Goal: Task Accomplishment & Management: Manage account settings

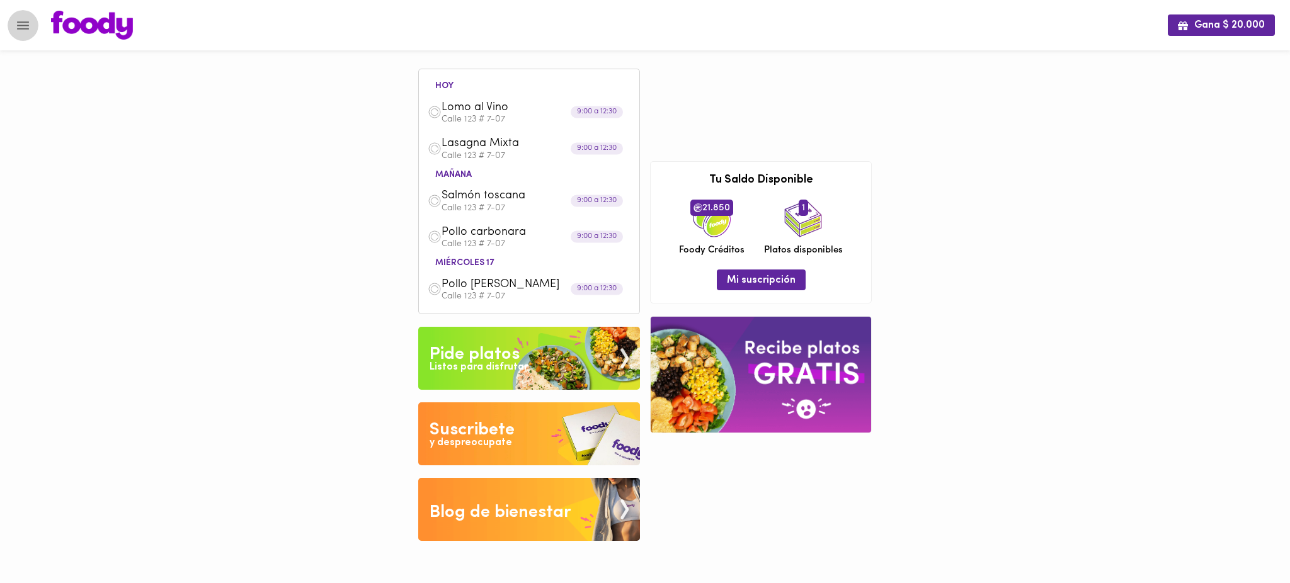
click at [22, 25] on icon "Menu" at bounding box center [23, 25] width 12 height 8
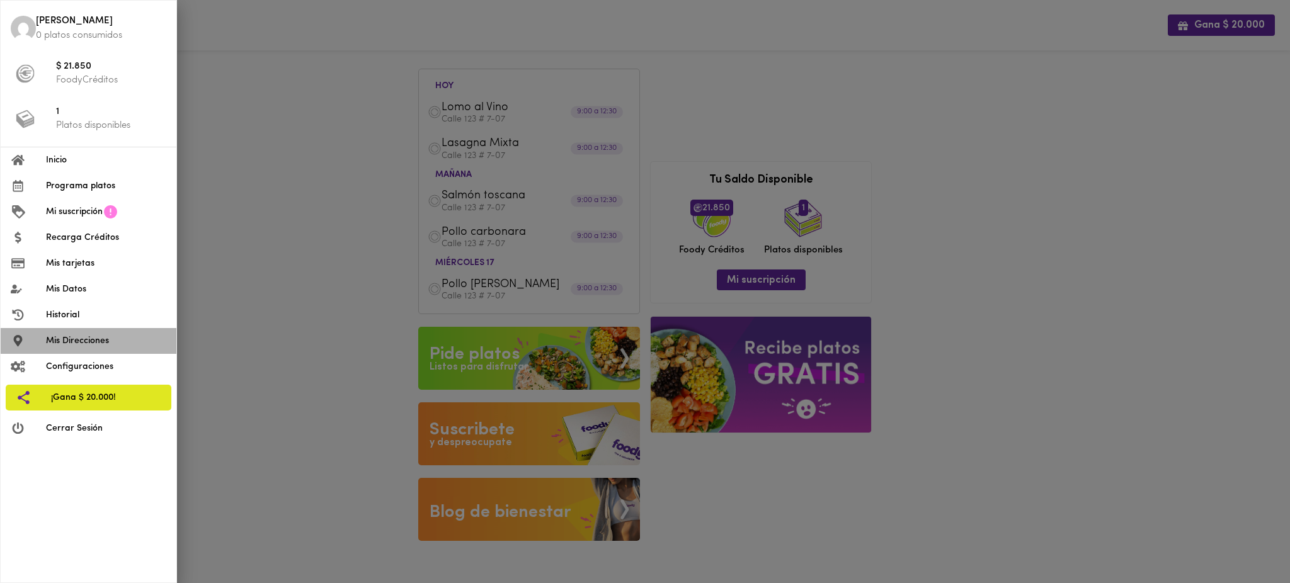
click at [92, 339] on span "Mis Direcciones" at bounding box center [106, 340] width 120 height 13
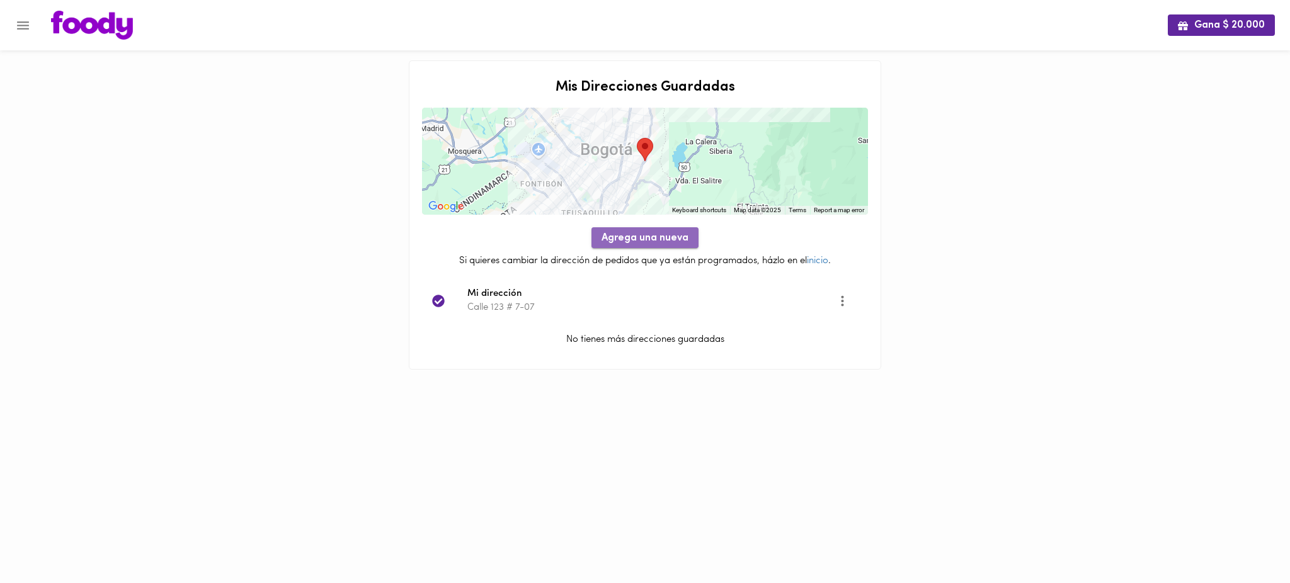
click at [669, 241] on span "Agrega una nueva" at bounding box center [644, 238] width 87 height 12
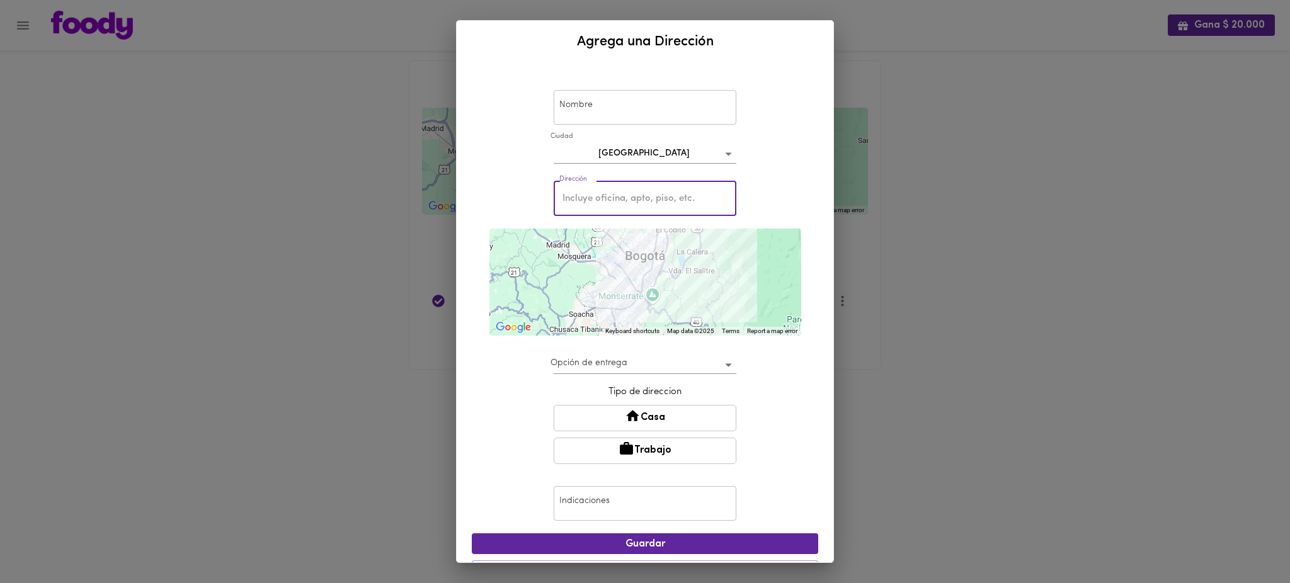
click at [626, 191] on input "text" at bounding box center [645, 198] width 183 height 35
paste input "Calle 108A # 4-15"
type input "Calle 108A # 4-15"
click at [809, 271] on div "Nombre Nombre [GEOGRAPHIC_DATA] Dirección [STREET_ADDRESS] Dirección ← Move lef…" at bounding box center [645, 312] width 377 height 499
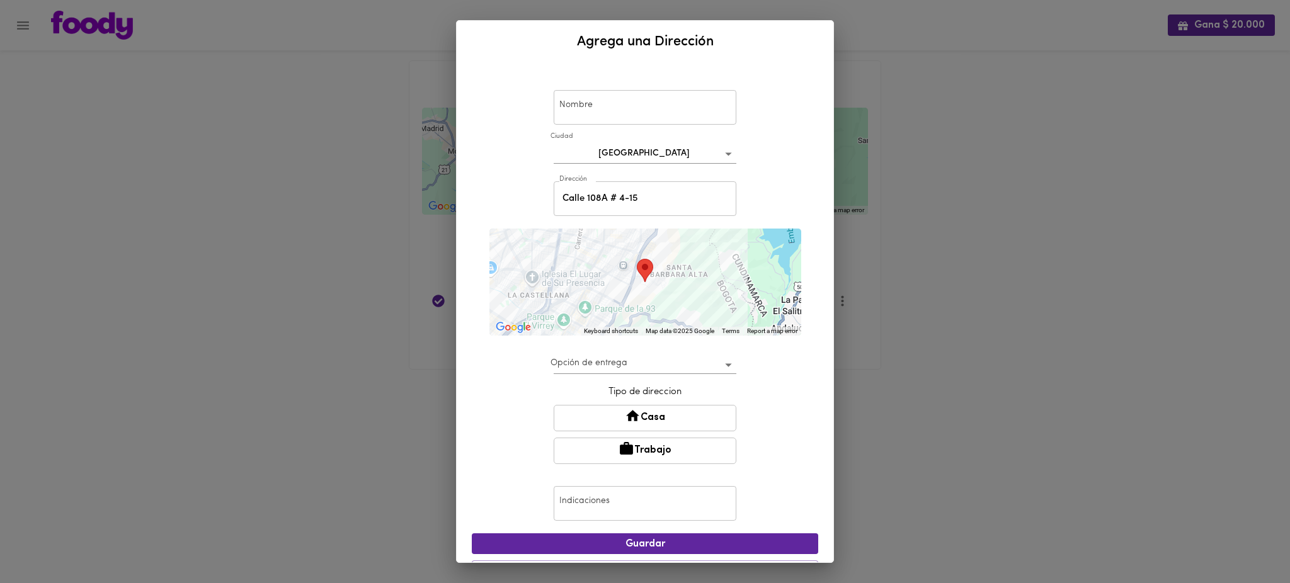
click at [642, 299] on div at bounding box center [645, 282] width 312 height 107
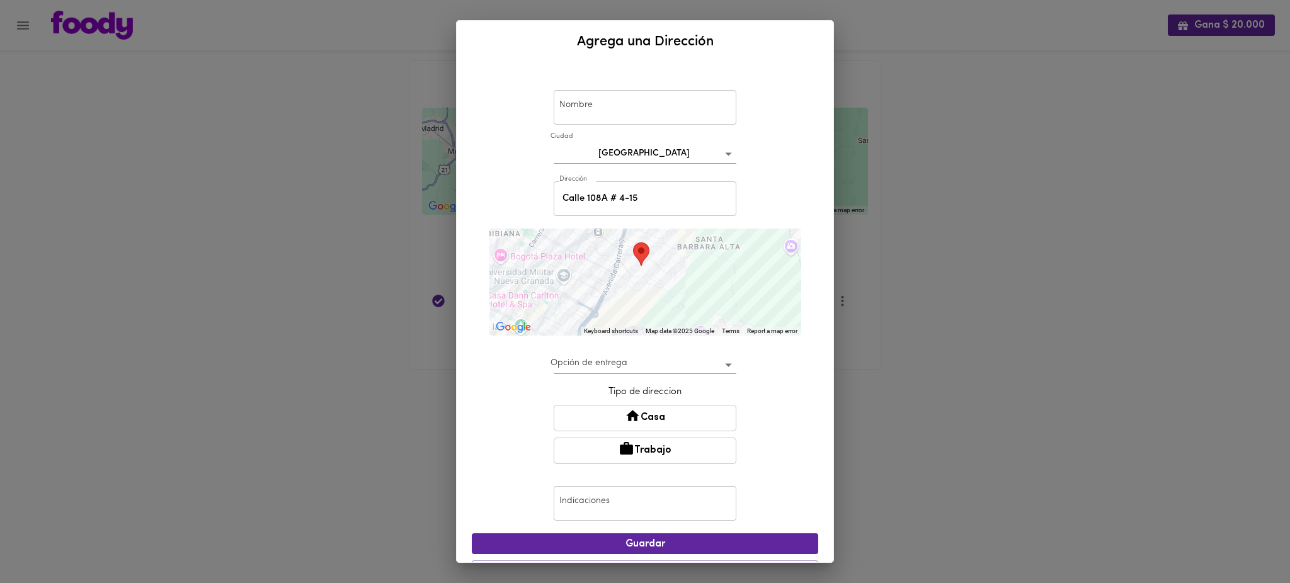
click at [642, 299] on div at bounding box center [645, 282] width 312 height 107
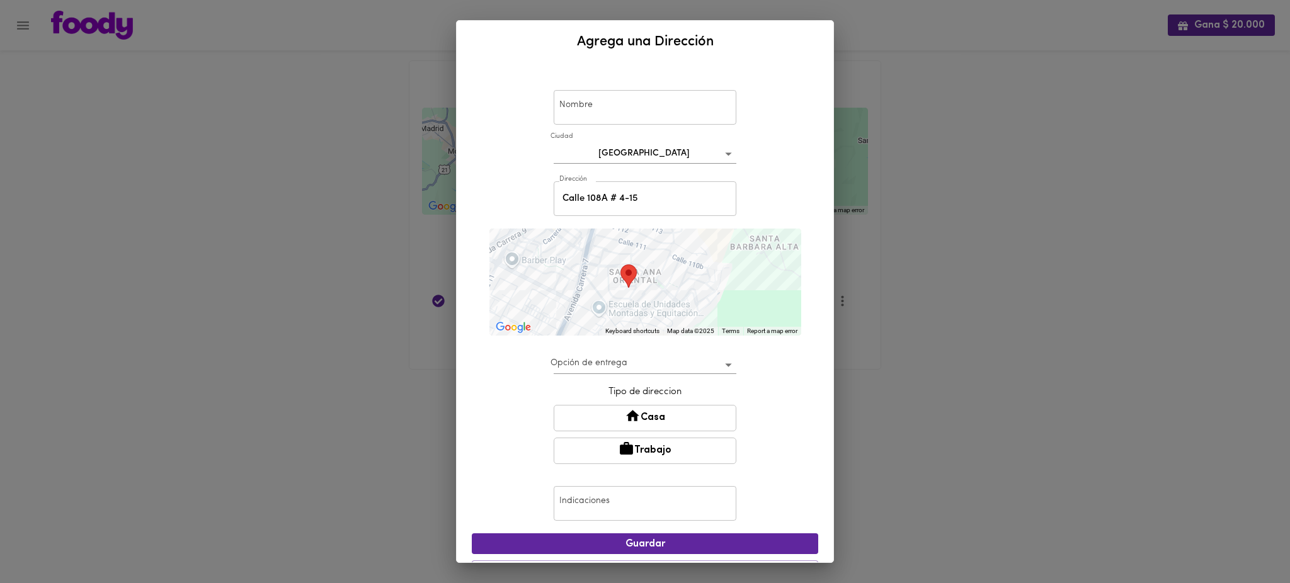
drag, startPoint x: 659, startPoint y: 260, endPoint x: 654, endPoint y: 318, distance: 58.2
click at [654, 318] on div at bounding box center [645, 282] width 312 height 107
click at [646, 419] on button "Casa" at bounding box center [645, 418] width 183 height 26
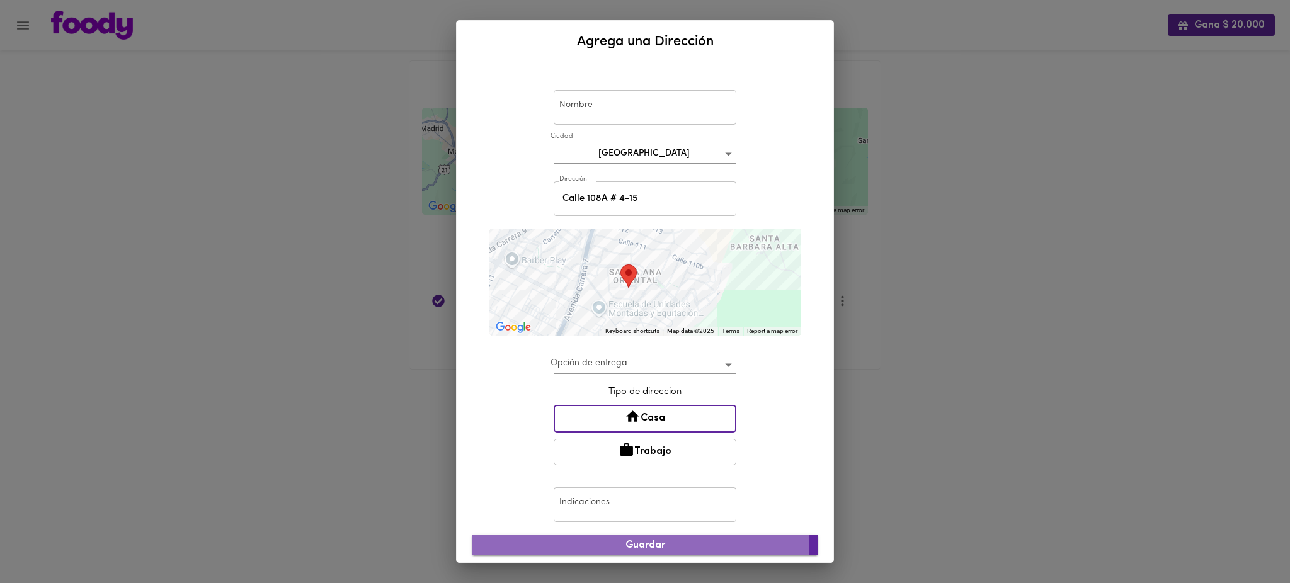
click at [640, 543] on span "Guardar" at bounding box center [645, 546] width 326 height 12
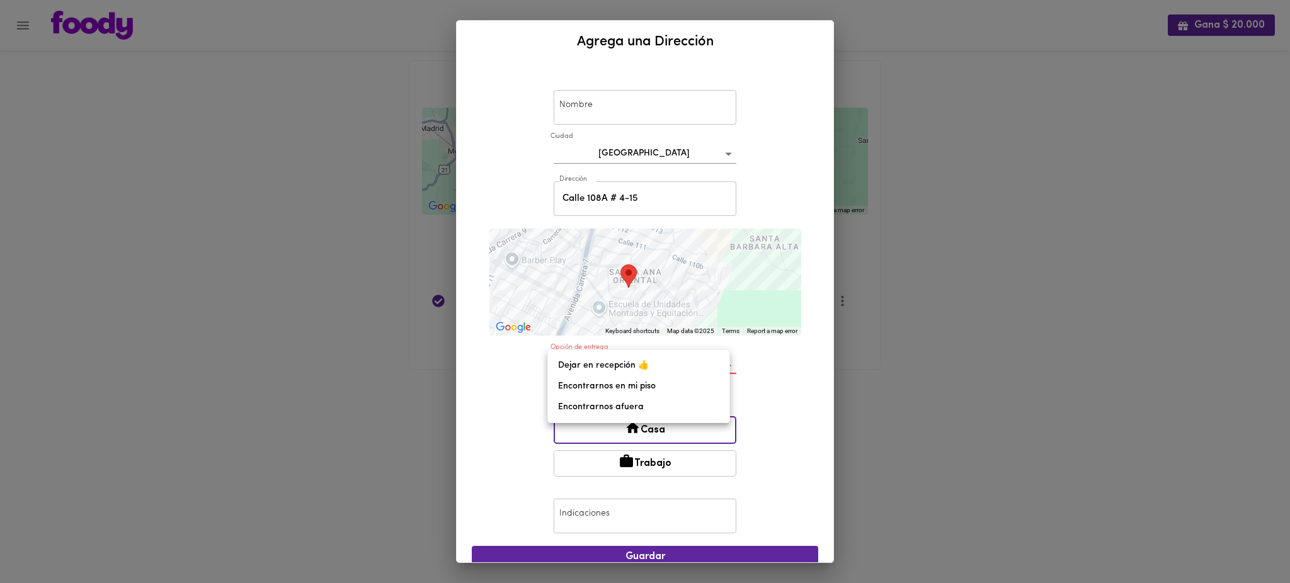
click at [622, 365] on body "Gana $ 20.000 Mis Direcciones Guardadas ← Move left → Move right ↑ Move up ↓ Mo…" at bounding box center [645, 200] width 1290 height 401
click at [611, 363] on li "Dejar en recepción 👍" at bounding box center [638, 365] width 181 height 21
type input "leave-at-reception"
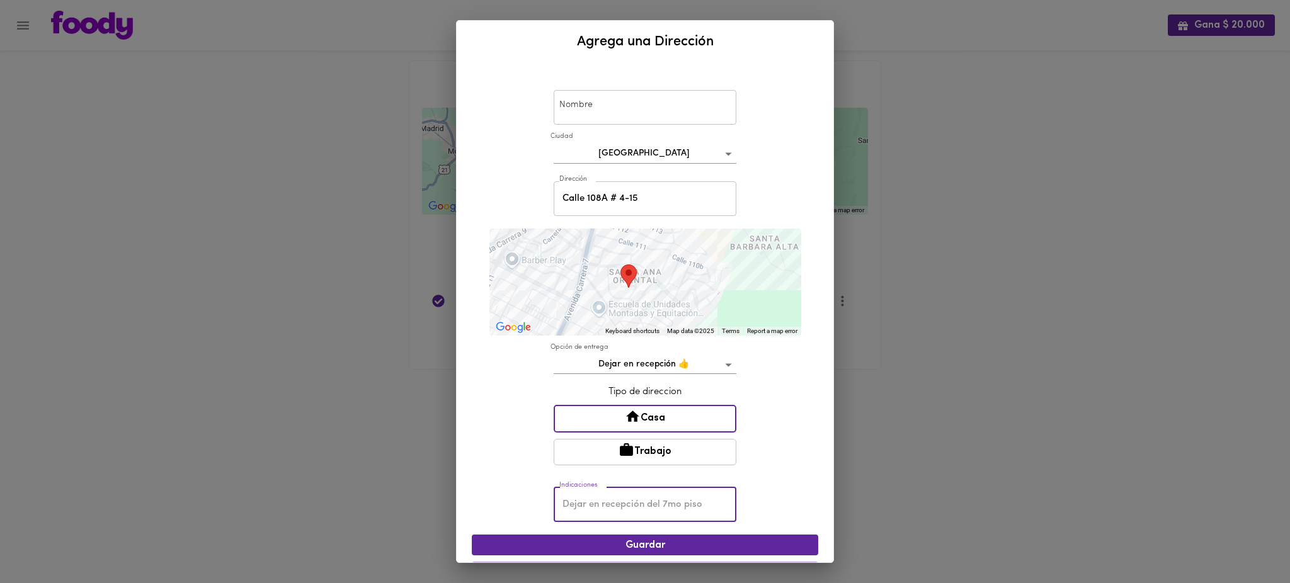
click at [606, 499] on input "text" at bounding box center [645, 504] width 183 height 35
type input "A"
paste input "AP [GEOGRAPHIC_DATA][PERSON_NAME]"
drag, startPoint x: 571, startPoint y: 502, endPoint x: 666, endPoint y: 505, distance: 95.2
click at [666, 505] on input "A nombre de [PERSON_NAME] AP 108 Edificio [GEOGRAPHIC_DATA][PERSON_NAME]" at bounding box center [645, 504] width 183 height 35
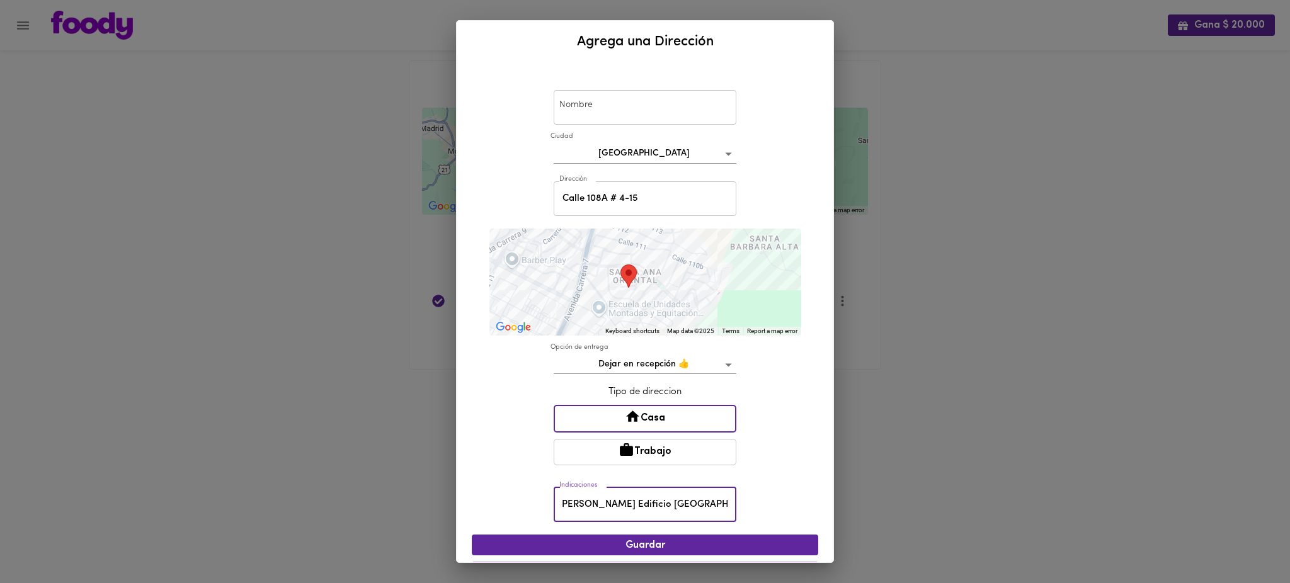
scroll to position [0, 94]
paste input "AP 108"
click at [704, 500] on input "A nombre de [PERSON_NAME] Edificio [GEOGRAPHIC_DATA][PERSON_NAME] AP 108" at bounding box center [645, 504] width 183 height 35
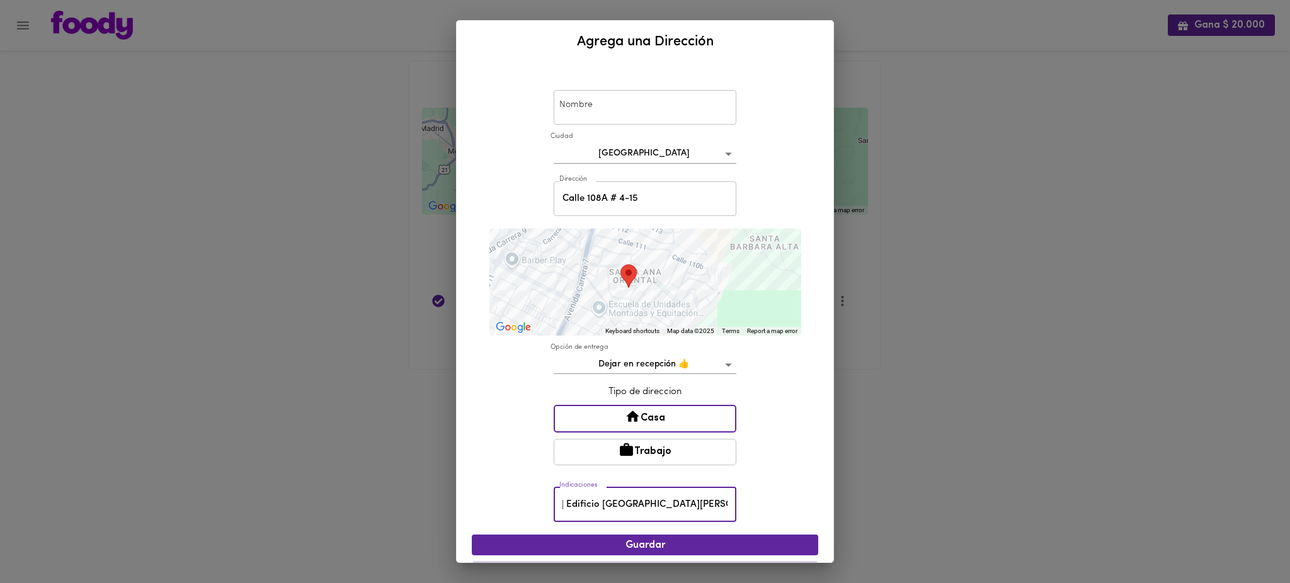
type input "A nombre de [PERSON_NAME] Edificio [GEOGRAPHIC_DATA][PERSON_NAME] 108"
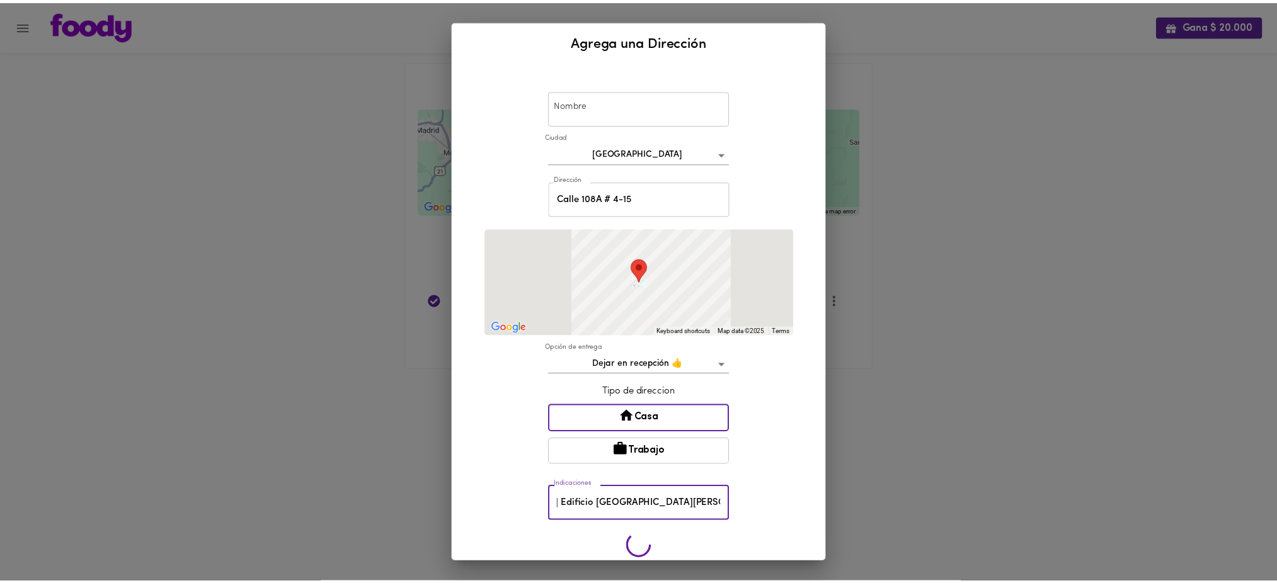
scroll to position [0, 0]
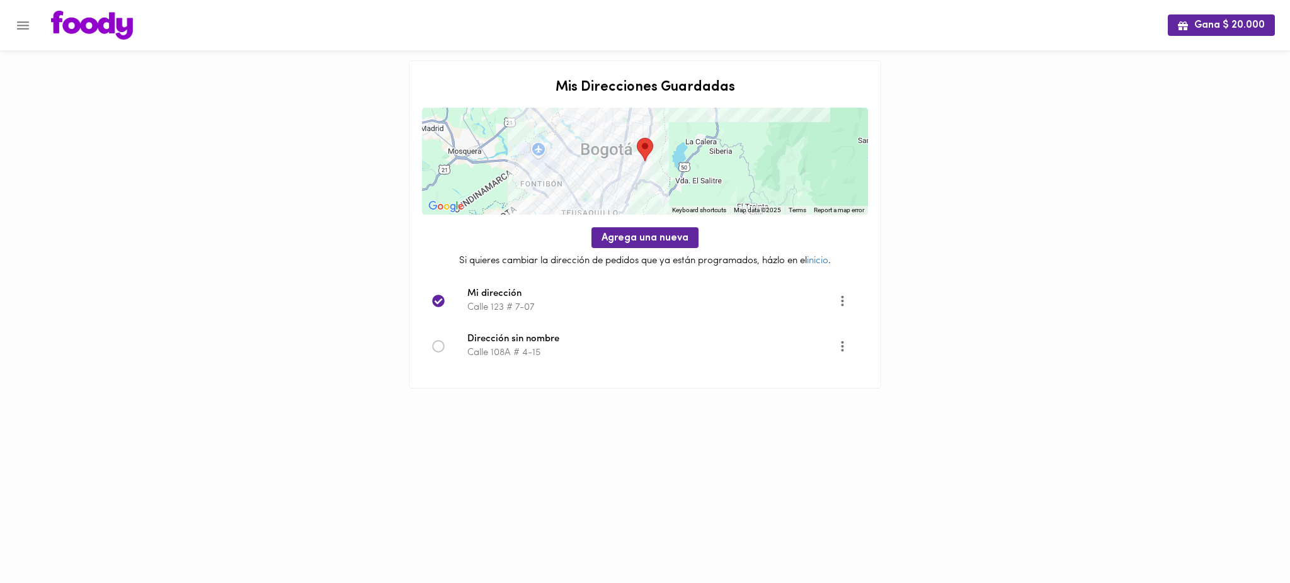
click at [495, 417] on div at bounding box center [645, 404] width 472 height 31
click at [20, 31] on icon "Menu" at bounding box center [23, 26] width 16 height 16
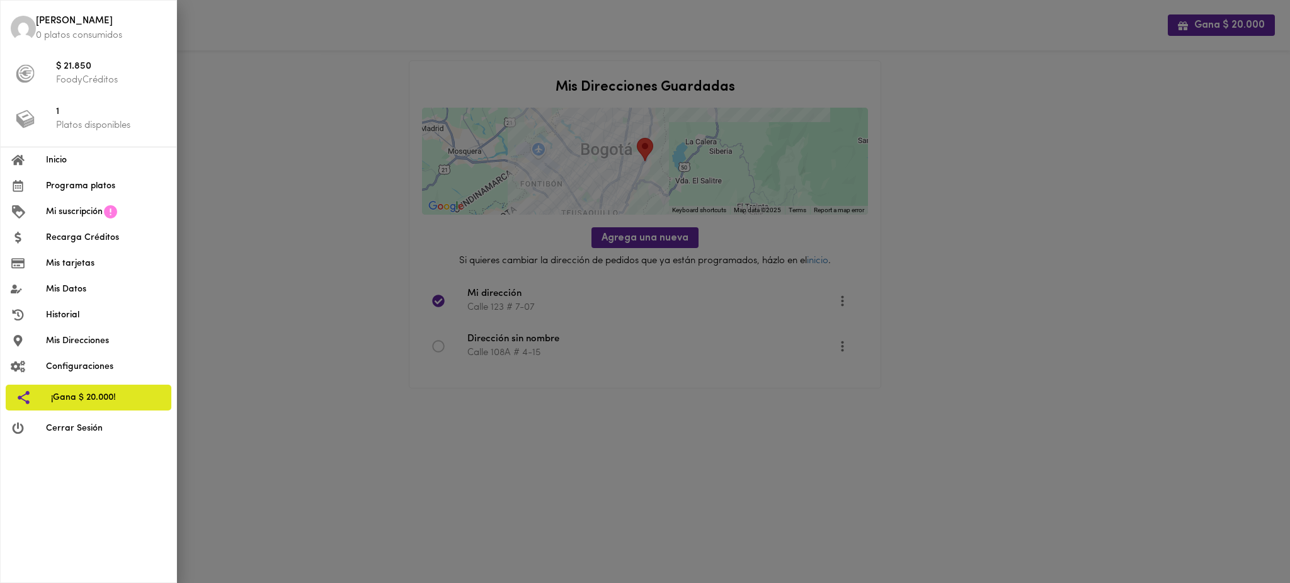
click at [76, 162] on span "Inicio" at bounding box center [106, 160] width 120 height 13
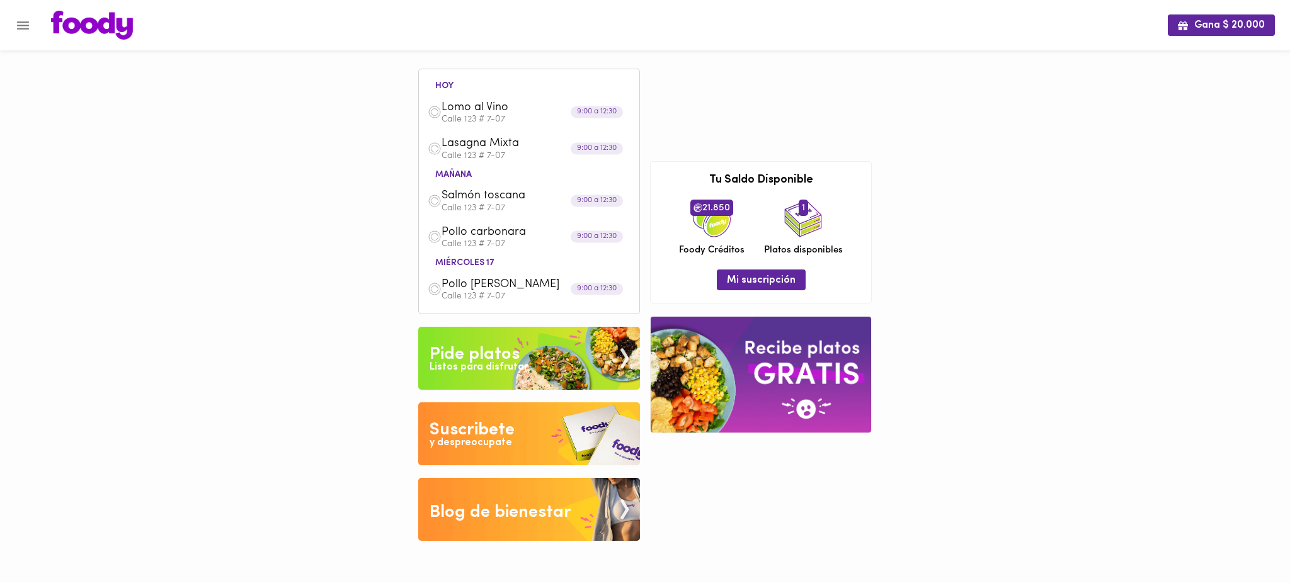
click at [486, 210] on p "Calle 123 # 7-07" at bounding box center [535, 208] width 189 height 9
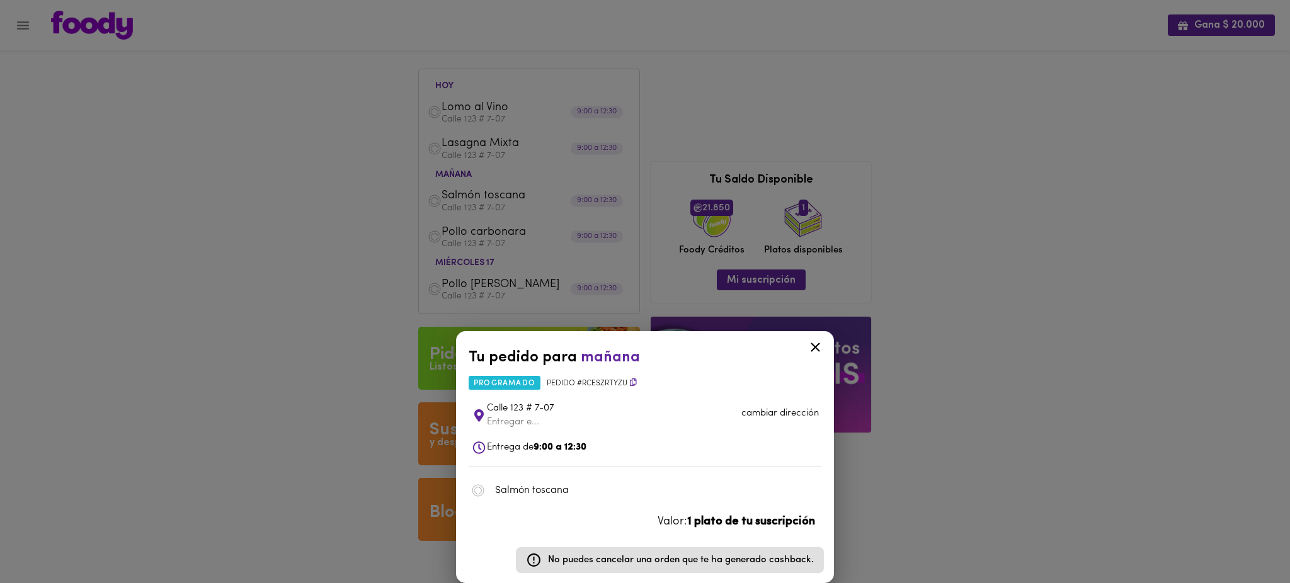
click at [794, 416] on p "cambiar dirección" at bounding box center [779, 413] width 77 height 13
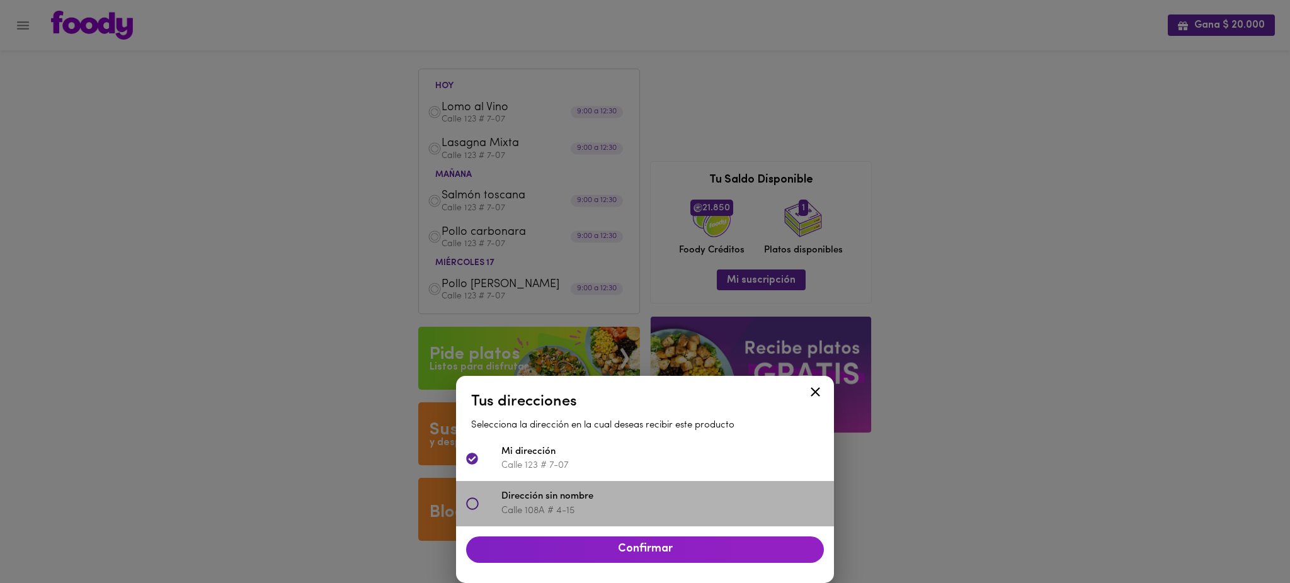
click at [468, 503] on icon at bounding box center [472, 504] width 13 height 13
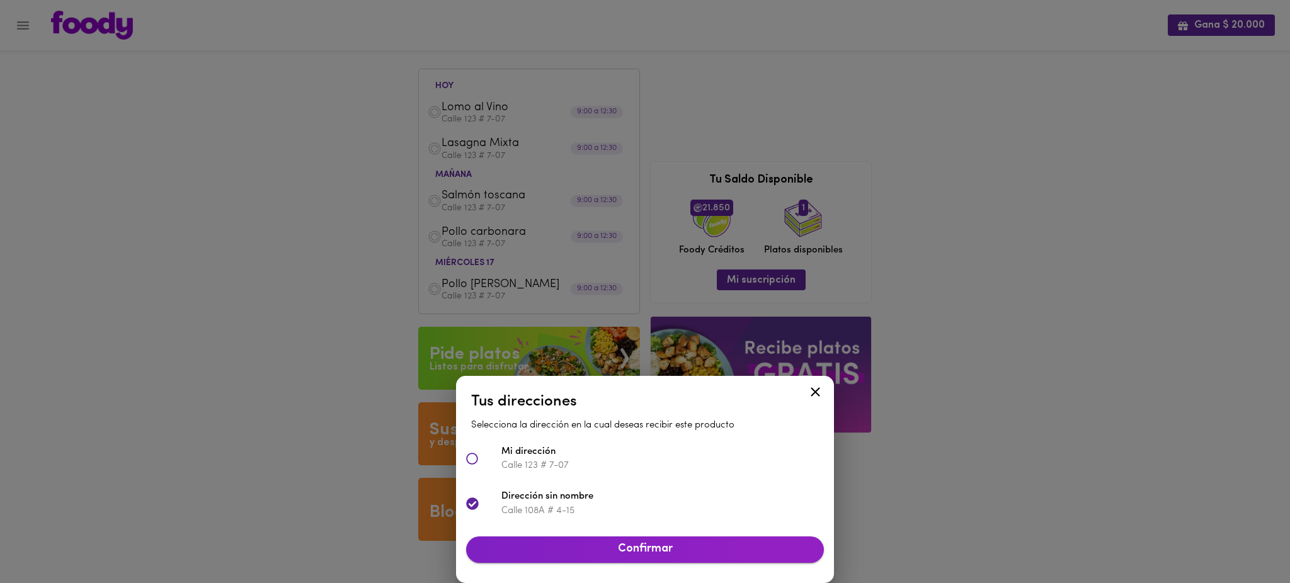
click at [634, 549] on span "Confirmar" at bounding box center [645, 550] width 338 height 14
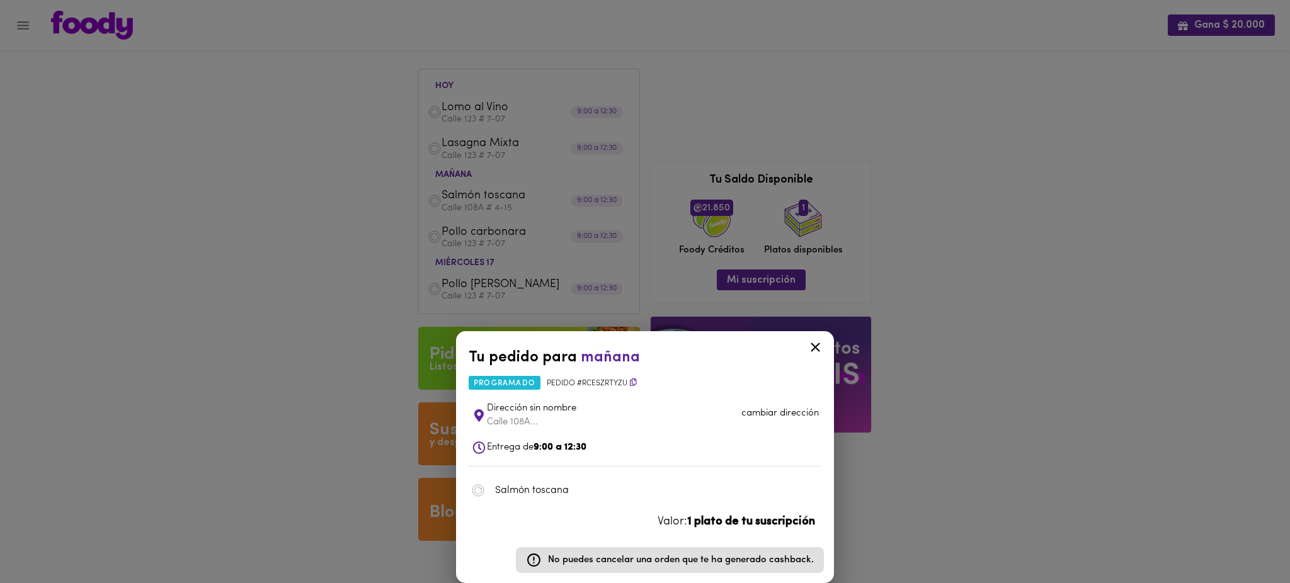
click at [815, 343] on icon at bounding box center [815, 347] width 16 height 16
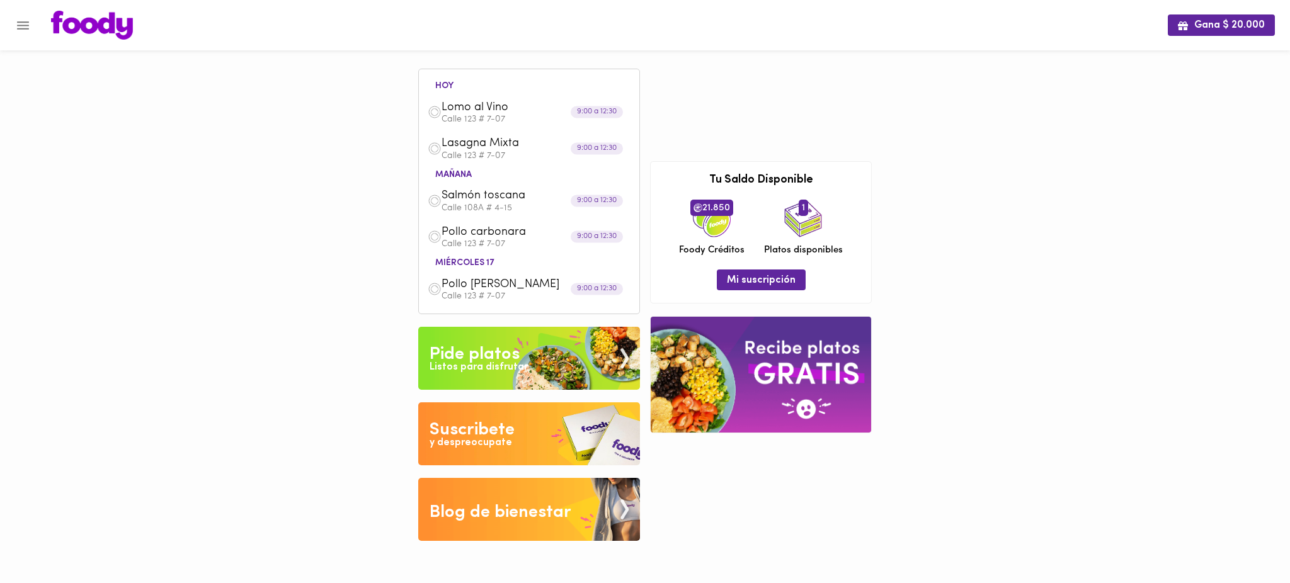
click at [470, 240] on p "Calle 123 # 7-07" at bounding box center [535, 244] width 189 height 9
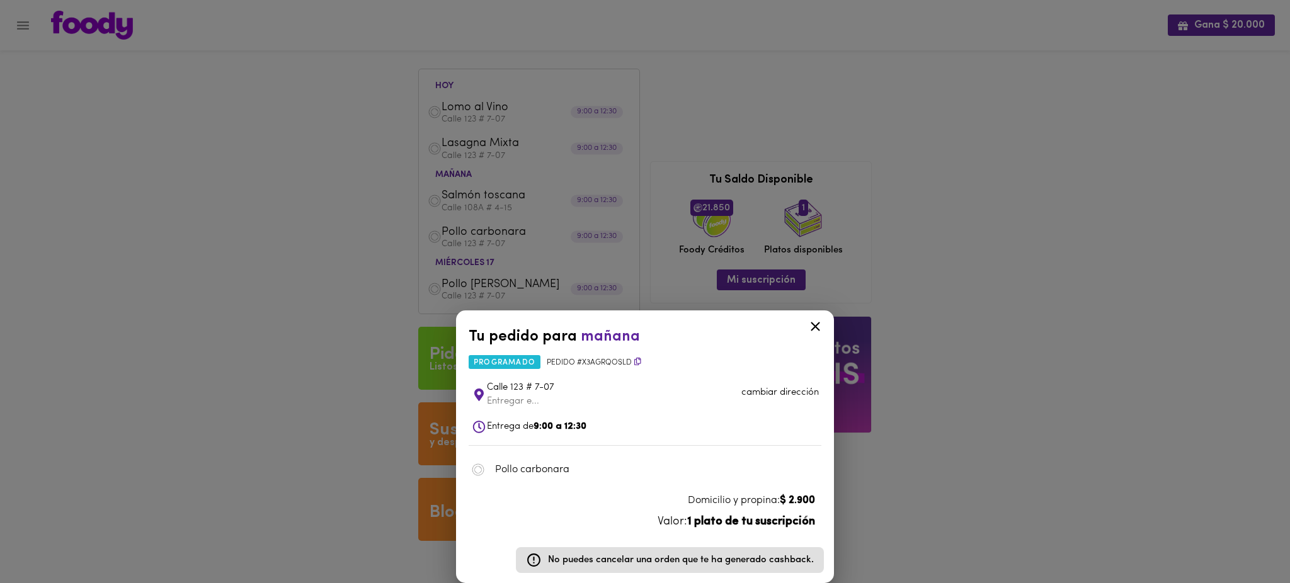
click at [787, 392] on p "cambiar dirección" at bounding box center [779, 392] width 77 height 13
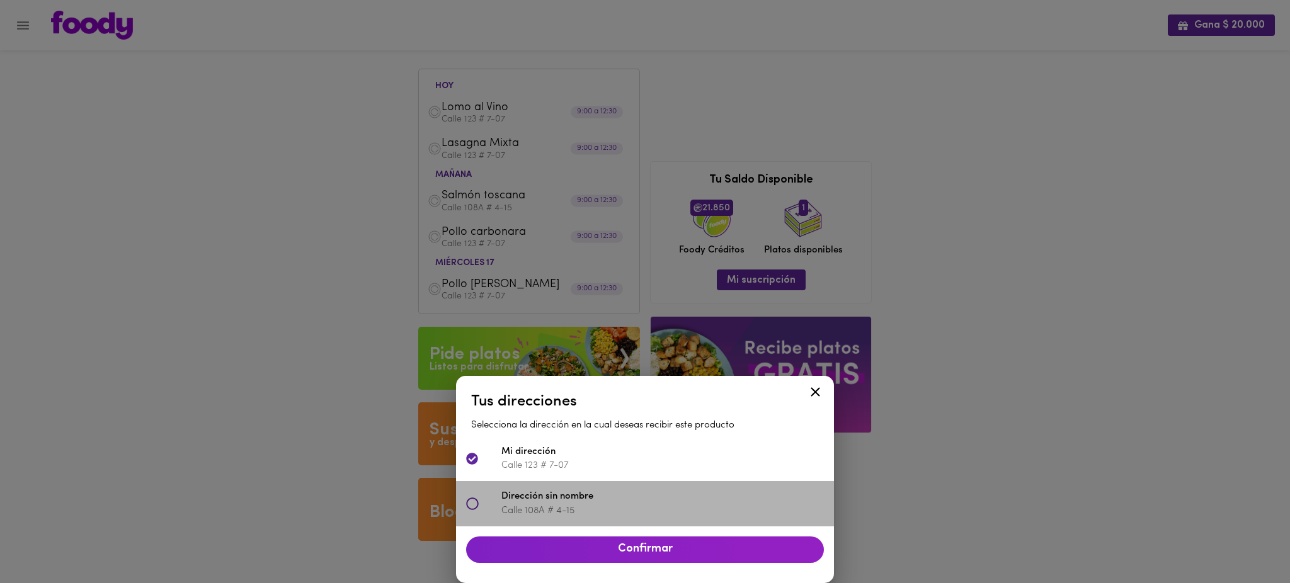
click at [552, 507] on p "Calle 108A # 4-15" at bounding box center [662, 510] width 322 height 13
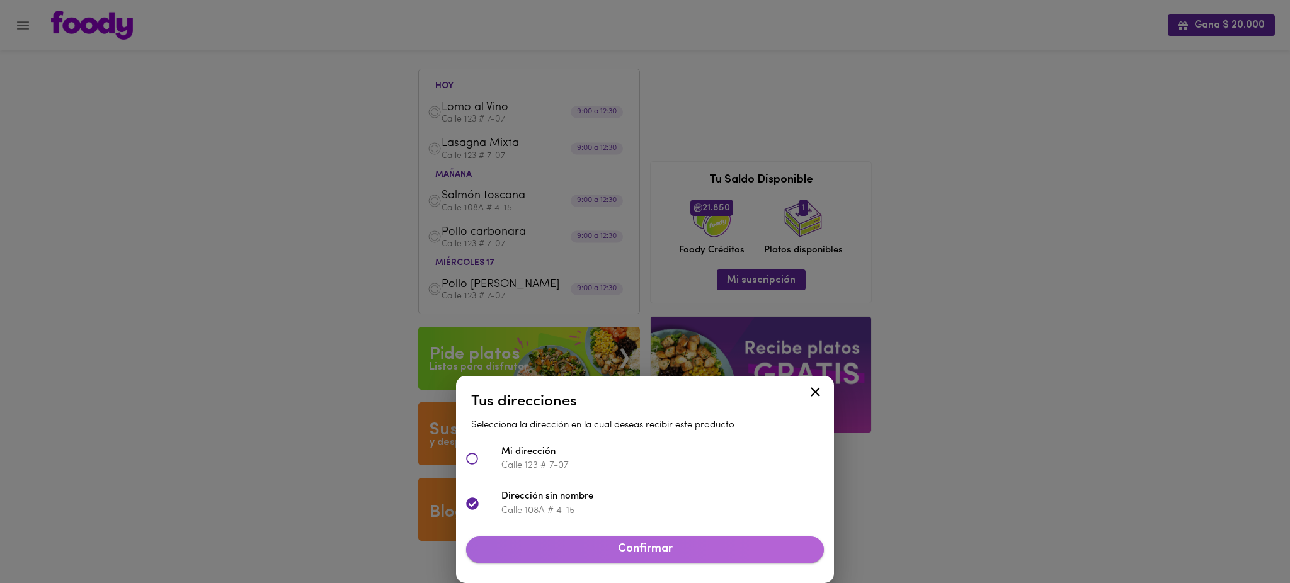
click at [616, 548] on span "Confirmar" at bounding box center [645, 550] width 338 height 14
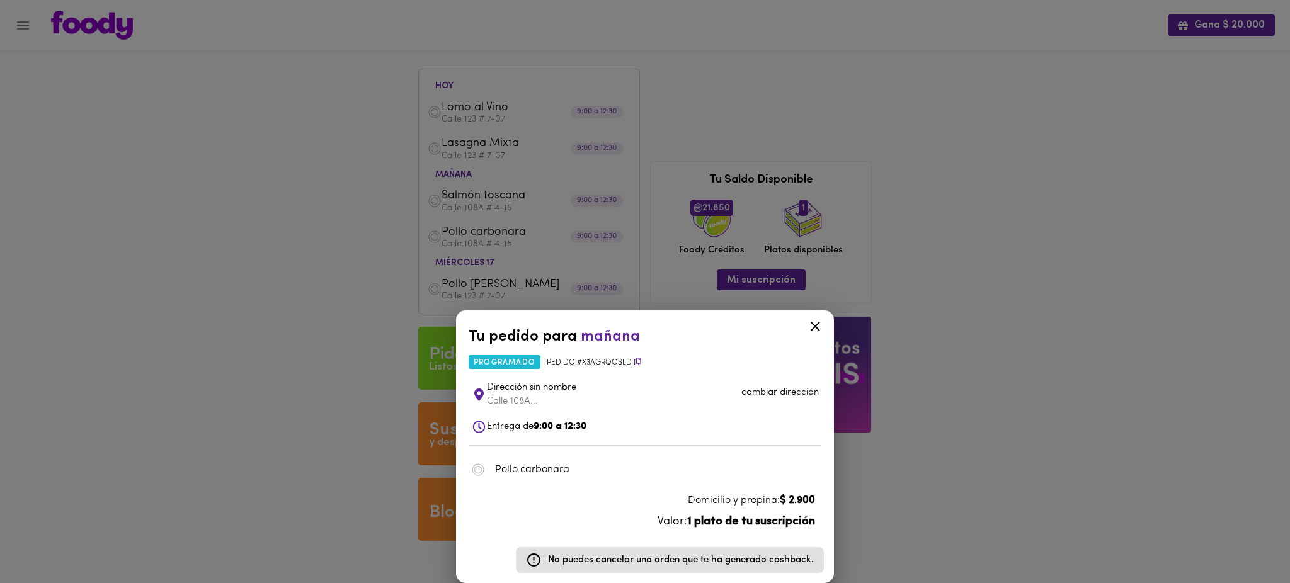
click at [814, 321] on icon at bounding box center [815, 327] width 16 height 16
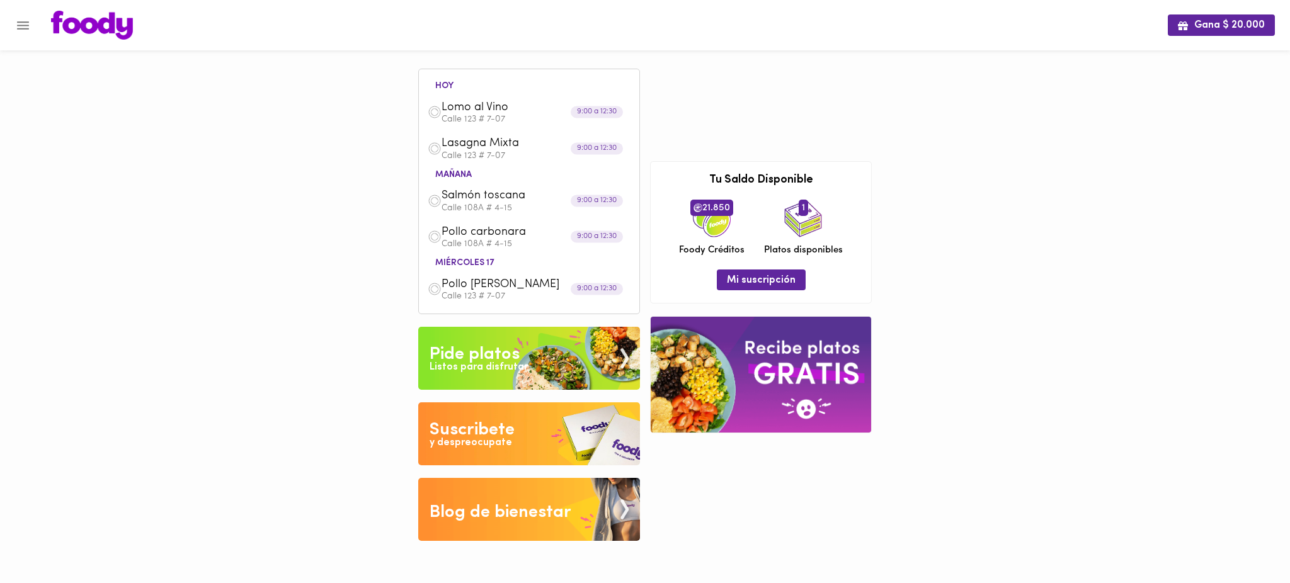
click at [482, 292] on p "Calle 123 # 7-07" at bounding box center [535, 296] width 189 height 9
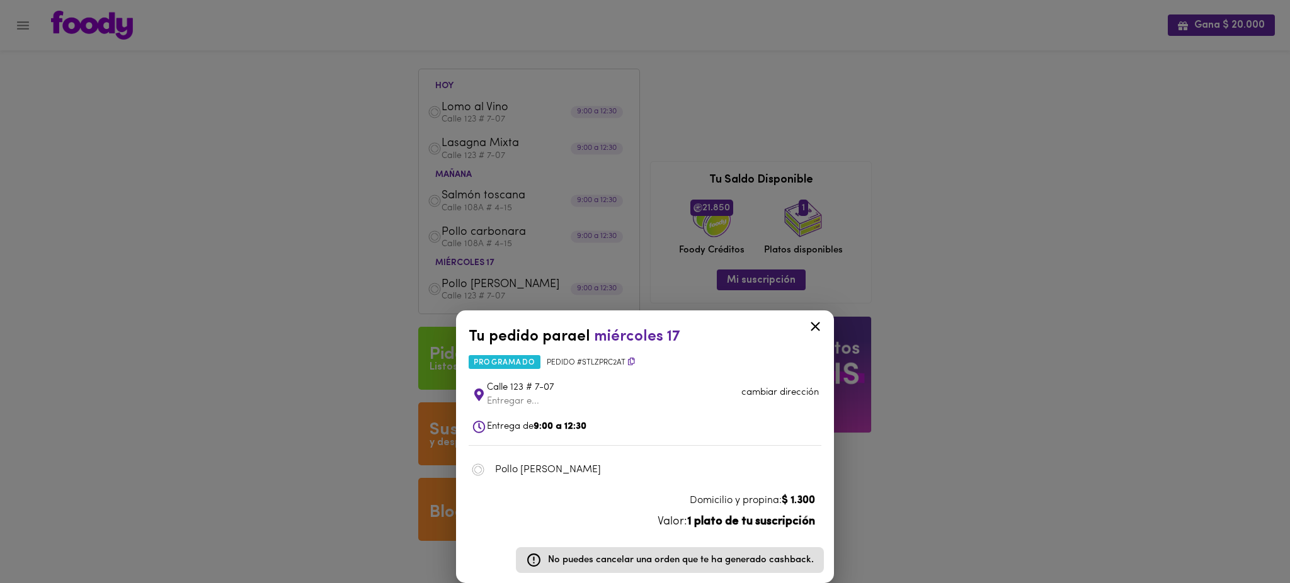
click at [780, 390] on p "cambiar dirección" at bounding box center [779, 392] width 77 height 13
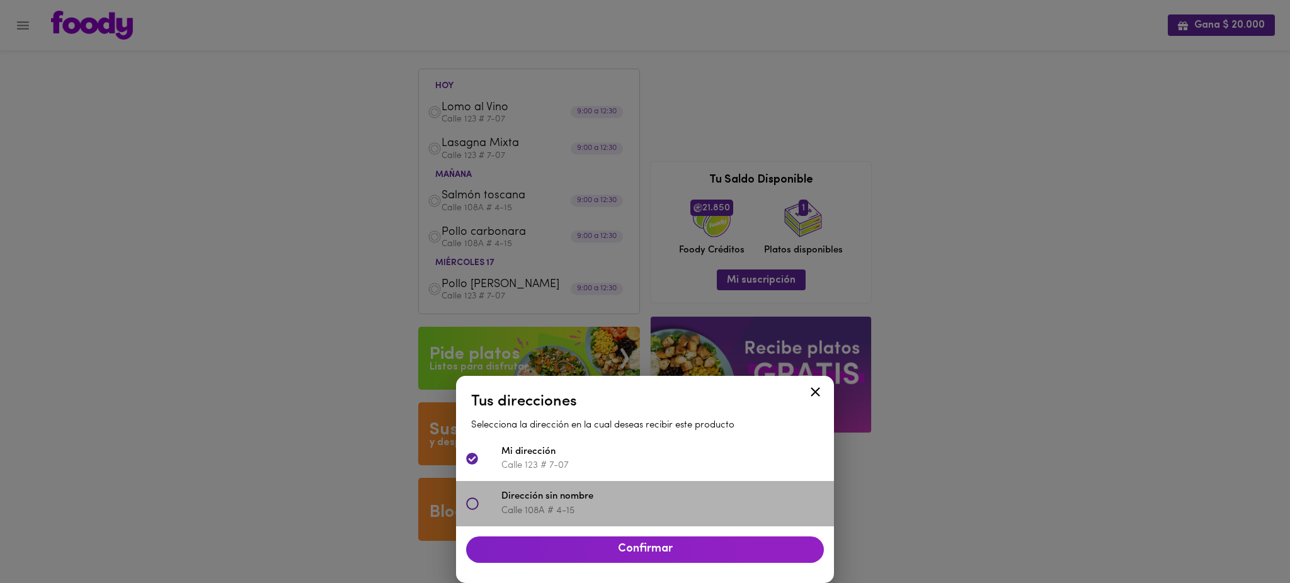
click at [628, 506] on p "Calle 108A # 4-15" at bounding box center [662, 510] width 322 height 13
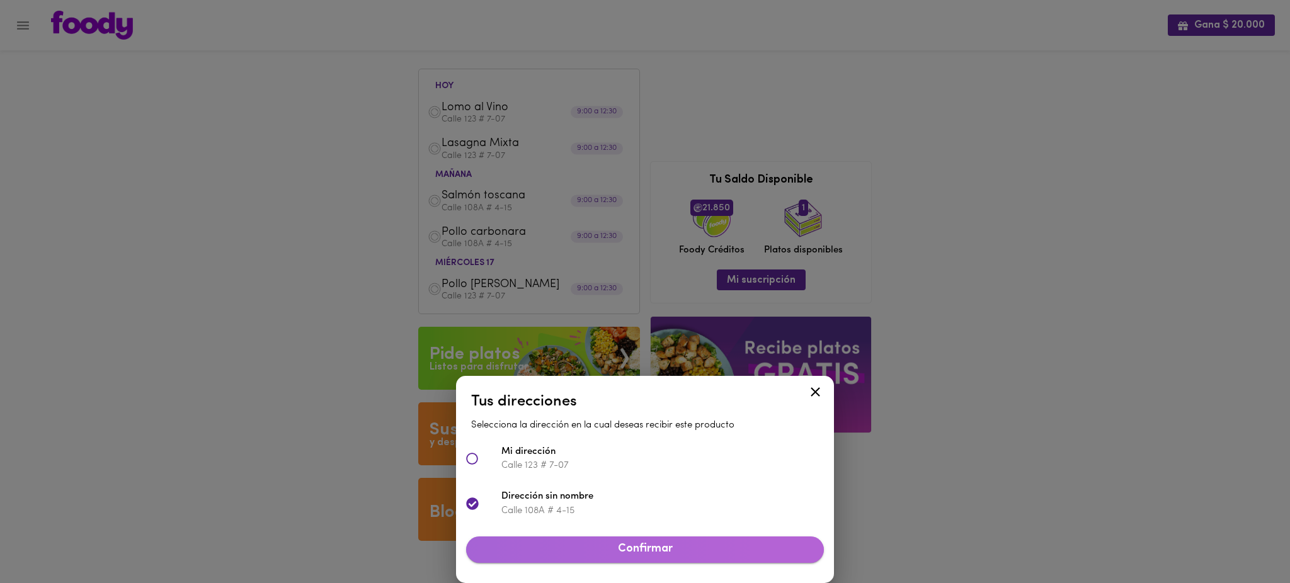
click at [649, 552] on span "Confirmar" at bounding box center [645, 550] width 338 height 14
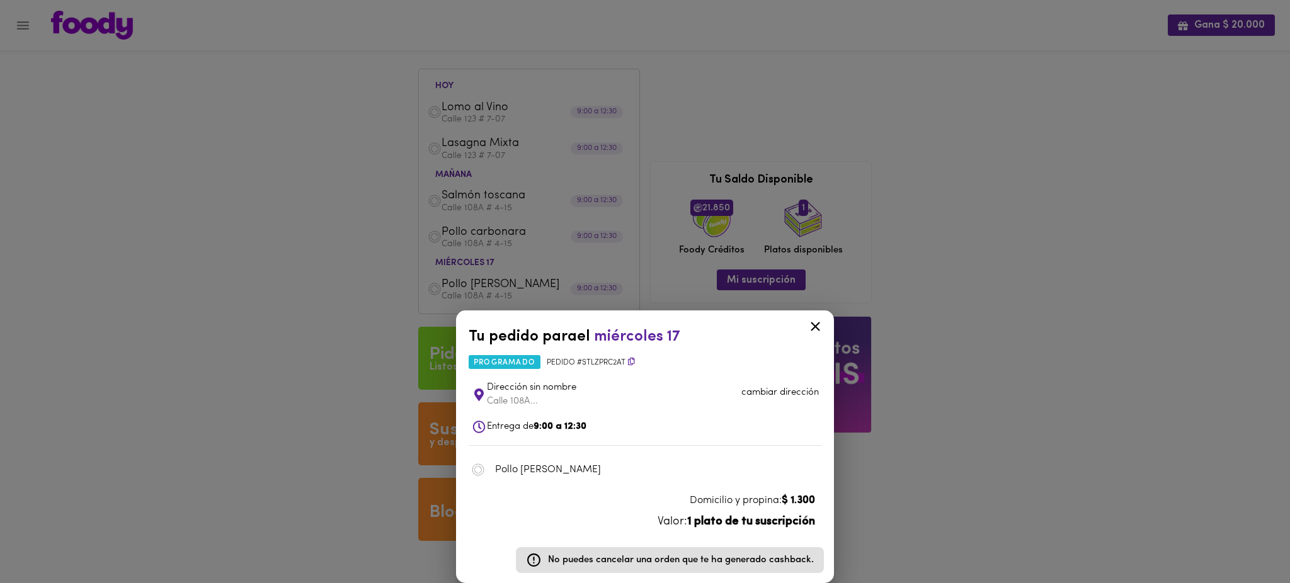
click at [816, 321] on icon at bounding box center [815, 327] width 16 height 16
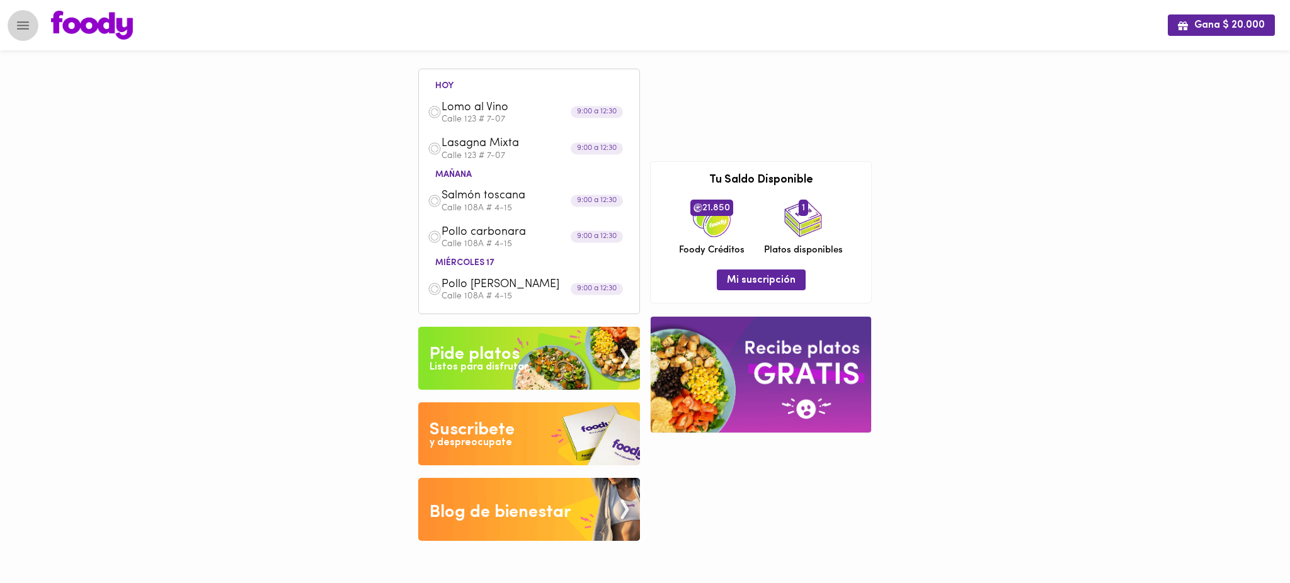
click at [23, 30] on icon "Menu" at bounding box center [23, 26] width 16 height 16
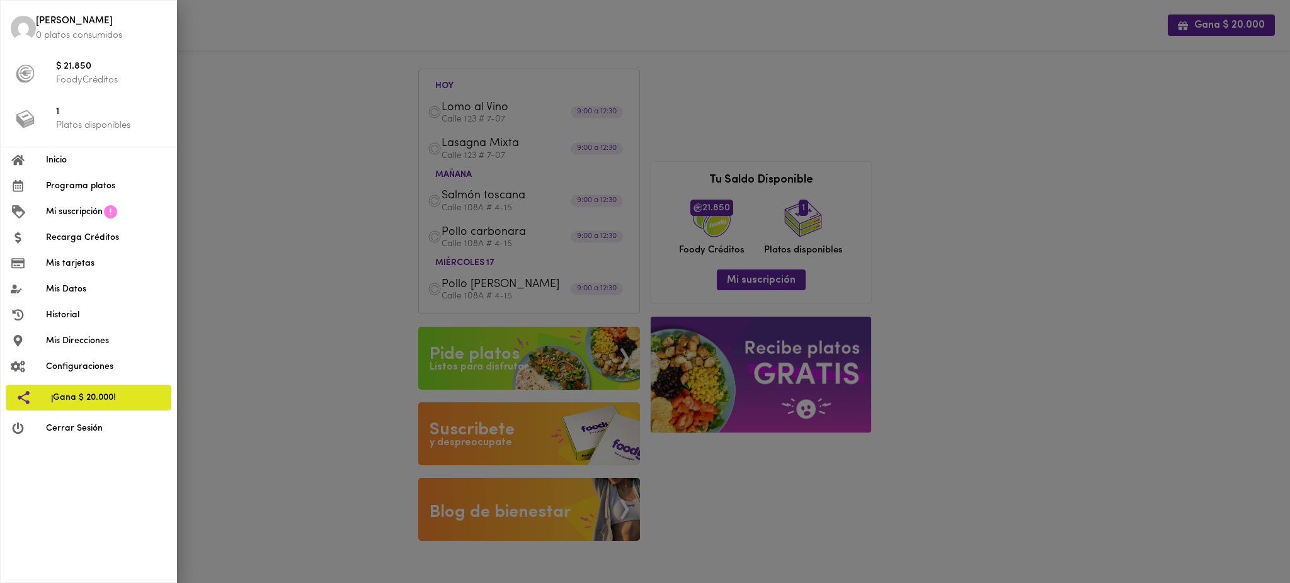
click at [84, 288] on span "Mis Datos" at bounding box center [106, 289] width 120 height 13
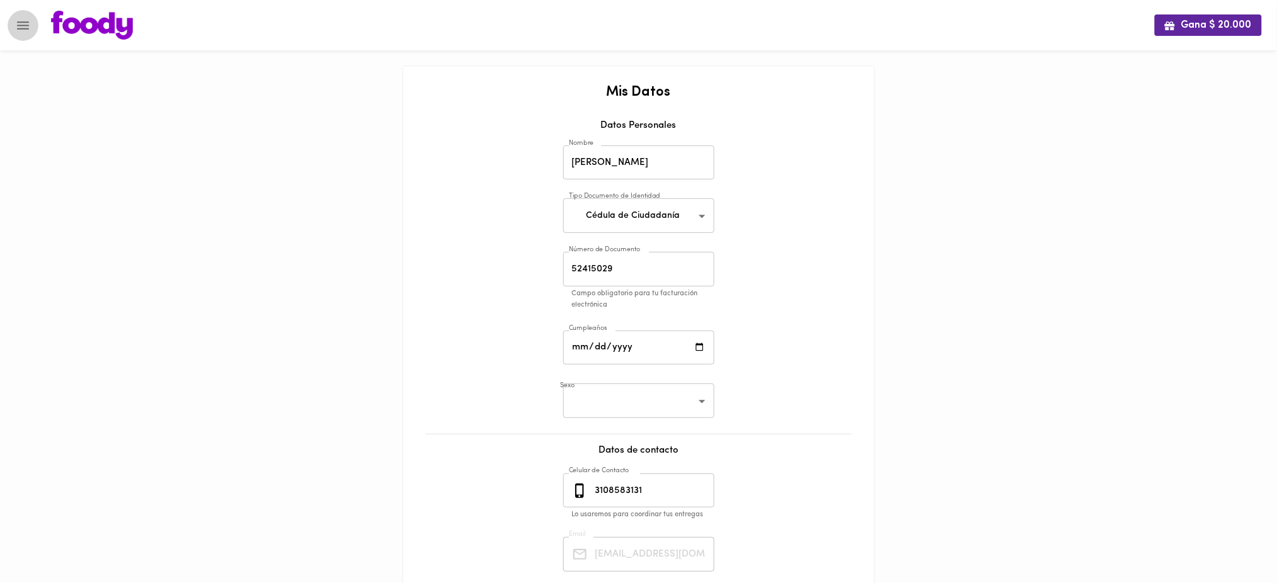
click at [23, 23] on icon "Menu" at bounding box center [23, 26] width 16 height 16
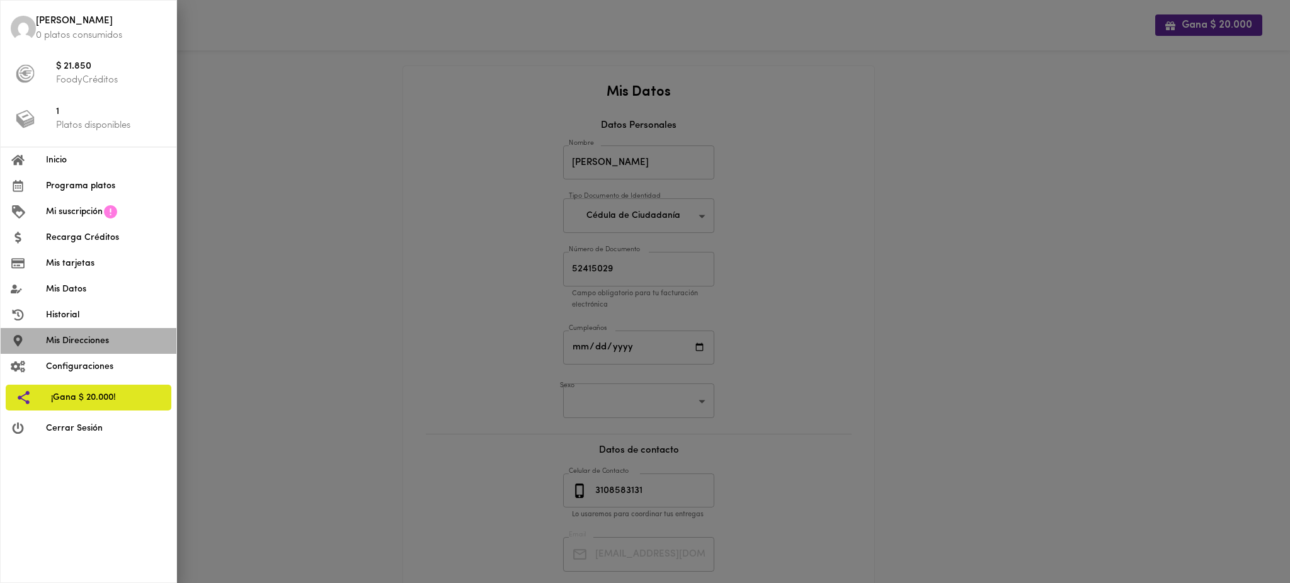
click at [84, 343] on span "Mis Direcciones" at bounding box center [106, 340] width 120 height 13
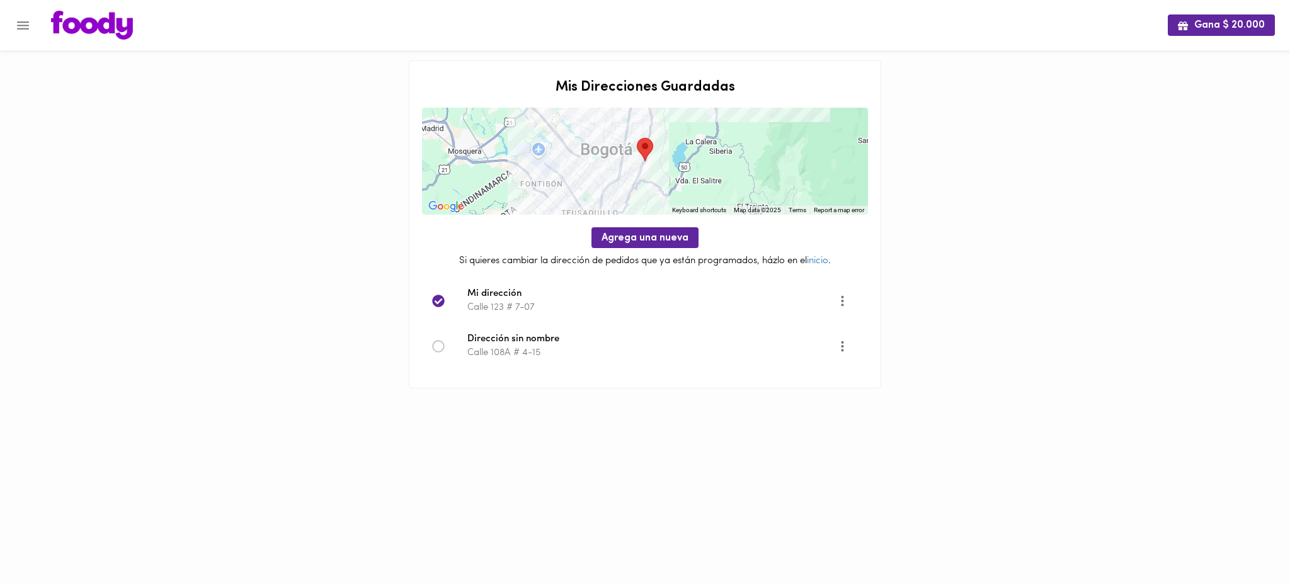
click at [438, 349] on icon at bounding box center [438, 346] width 13 height 13
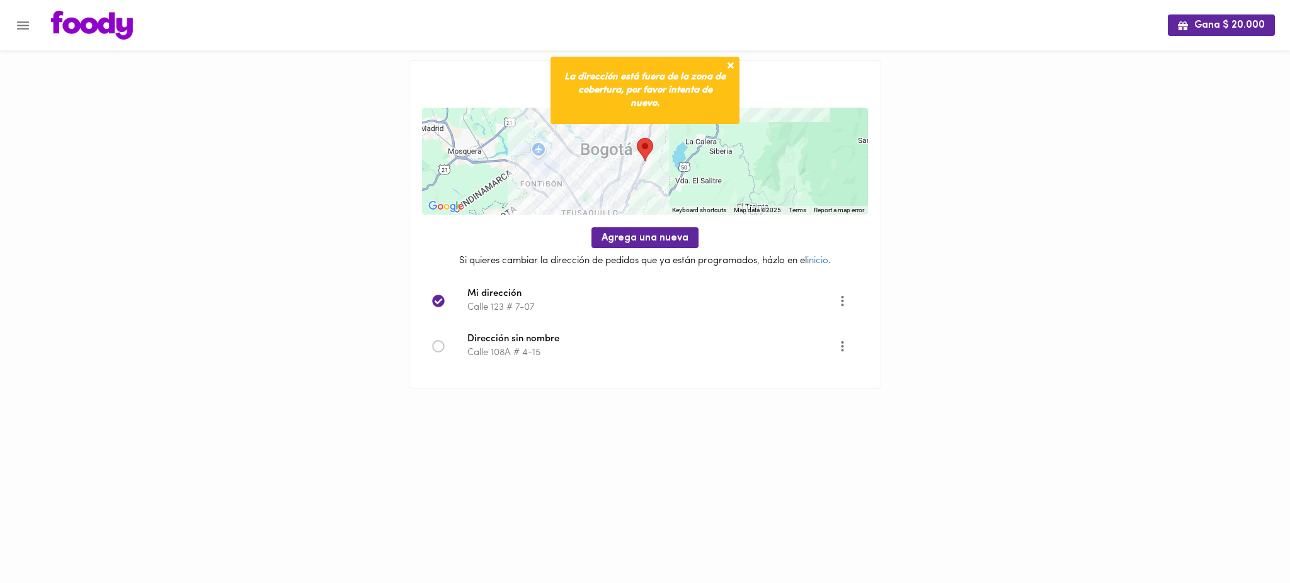
click at [438, 349] on icon at bounding box center [438, 346] width 13 height 13
click at [845, 342] on icon "More" at bounding box center [842, 346] width 16 height 16
click at [632, 413] on div at bounding box center [645, 291] width 1290 height 583
click at [23, 25] on icon "Menu" at bounding box center [23, 25] width 12 height 8
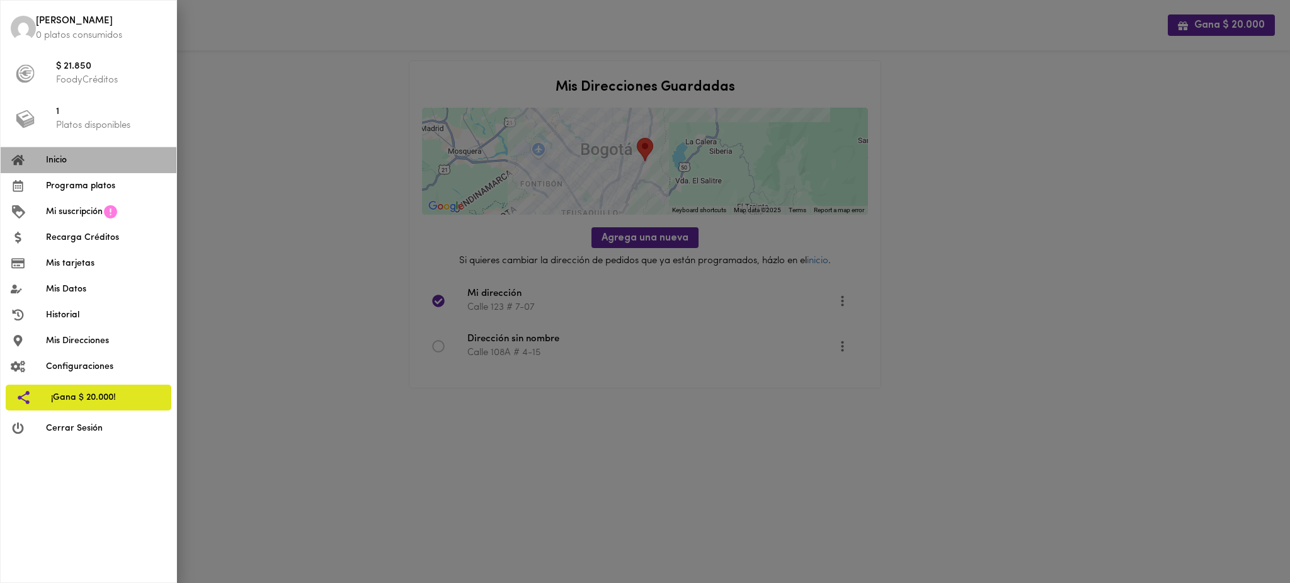
click at [78, 164] on span "Inicio" at bounding box center [106, 160] width 120 height 13
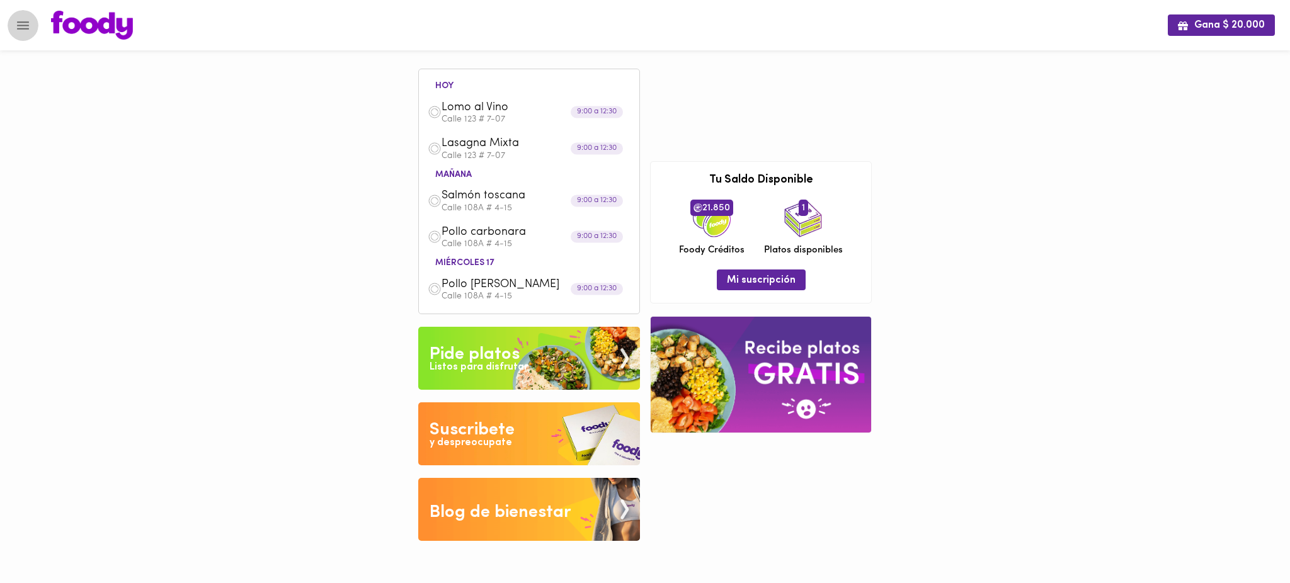
click at [25, 26] on icon "Menu" at bounding box center [23, 26] width 16 height 16
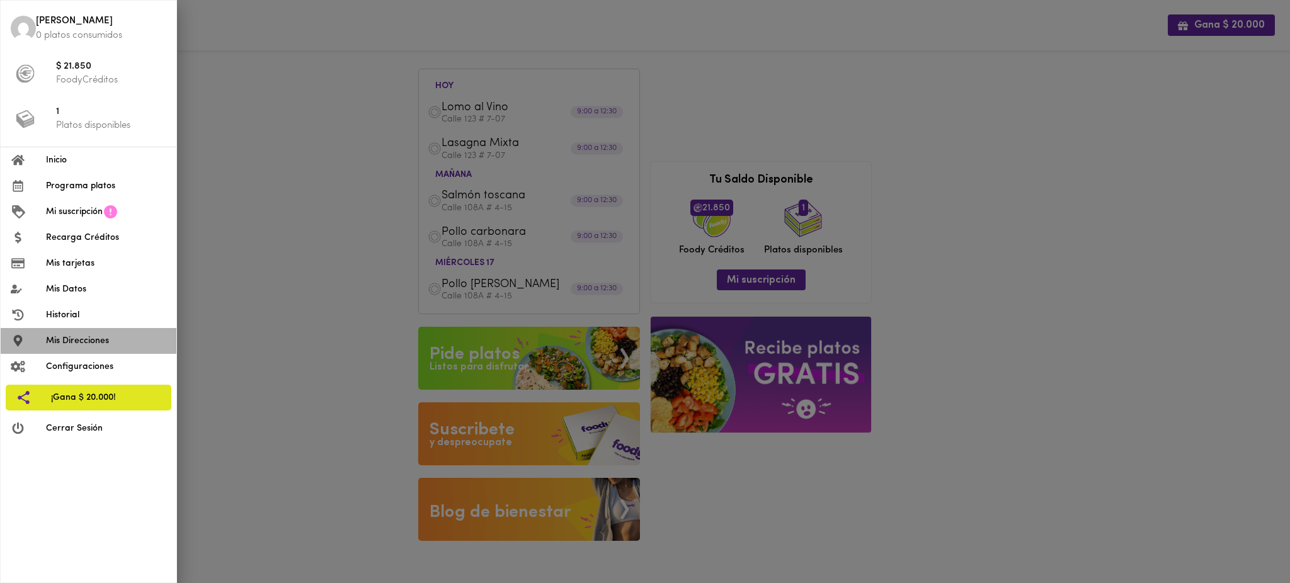
click at [94, 338] on span "Mis Direcciones" at bounding box center [106, 340] width 120 height 13
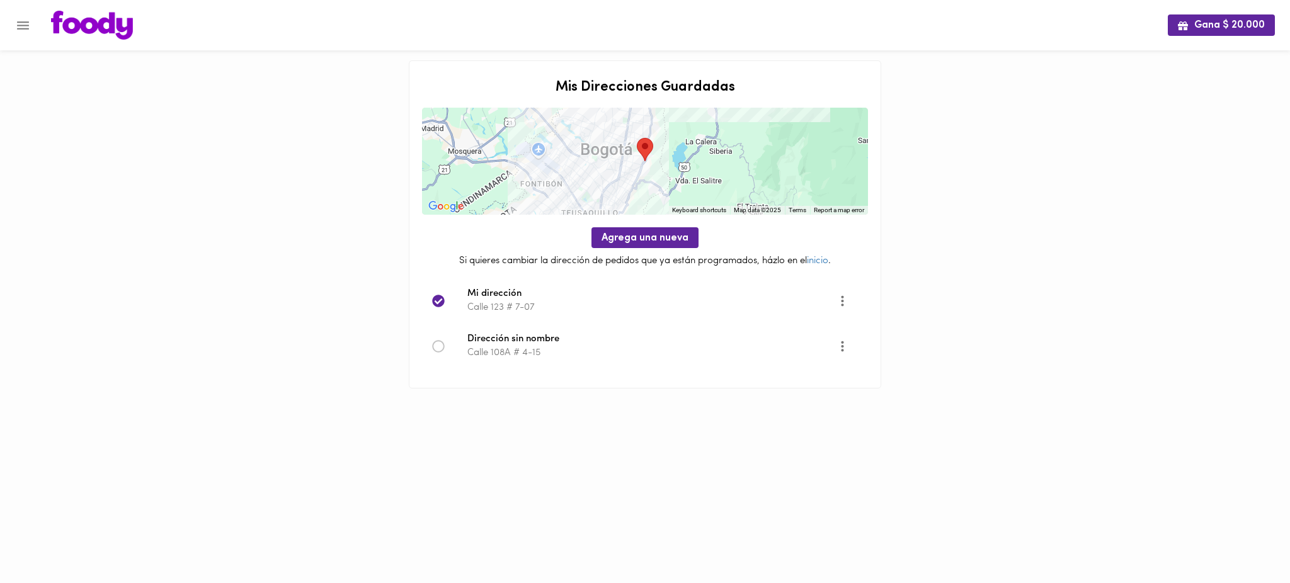
click at [435, 346] on icon at bounding box center [438, 346] width 13 height 13
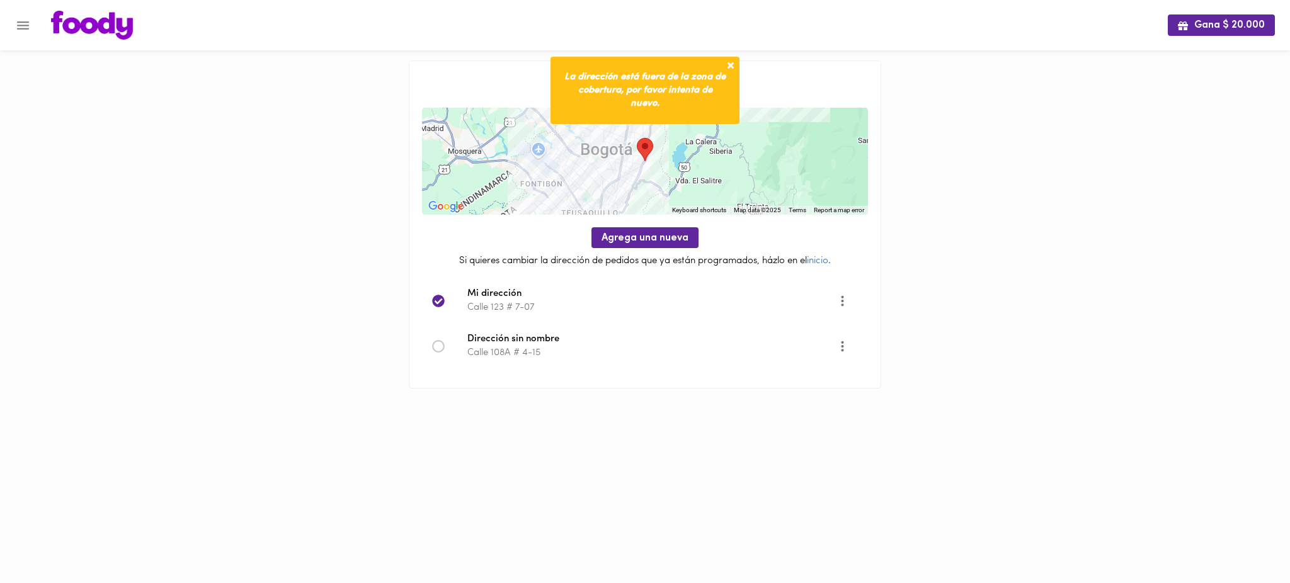
click at [507, 344] on span "Dirección sin nombre" at bounding box center [652, 340] width 370 height 14
click at [844, 347] on icon "More" at bounding box center [842, 346] width 16 height 16
click at [846, 349] on li "Editar" at bounding box center [854, 346] width 53 height 21
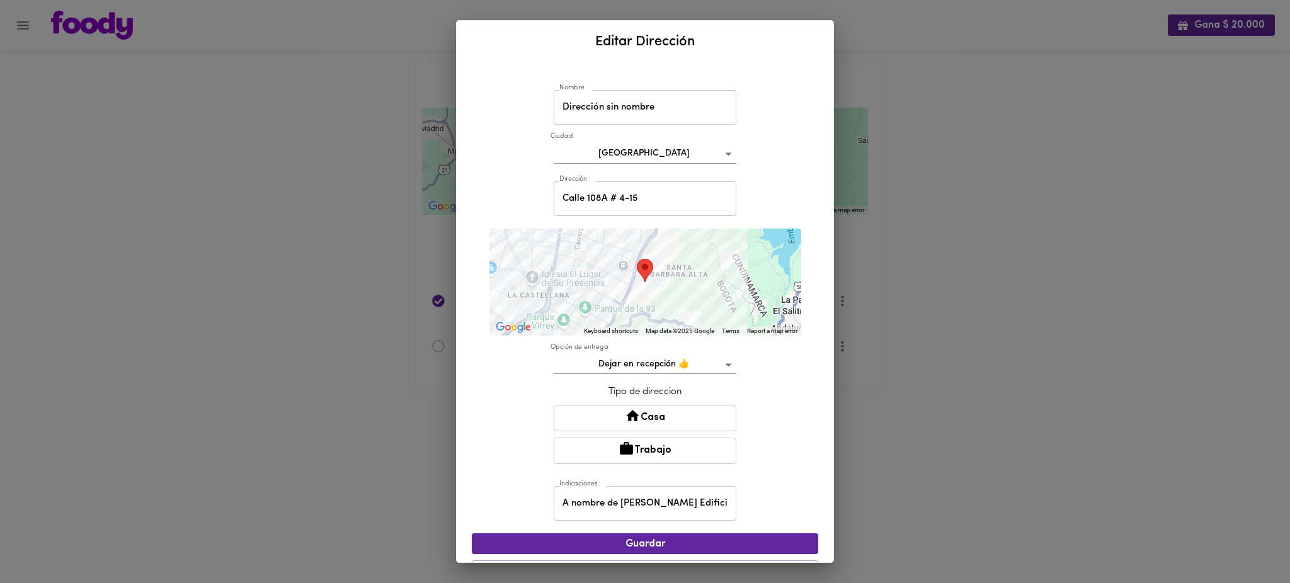
click at [871, 261] on div "Editar Dirección Nombre Dirección sin nombre [GEOGRAPHIC_DATA] Dirección [STREE…" at bounding box center [645, 291] width 1290 height 583
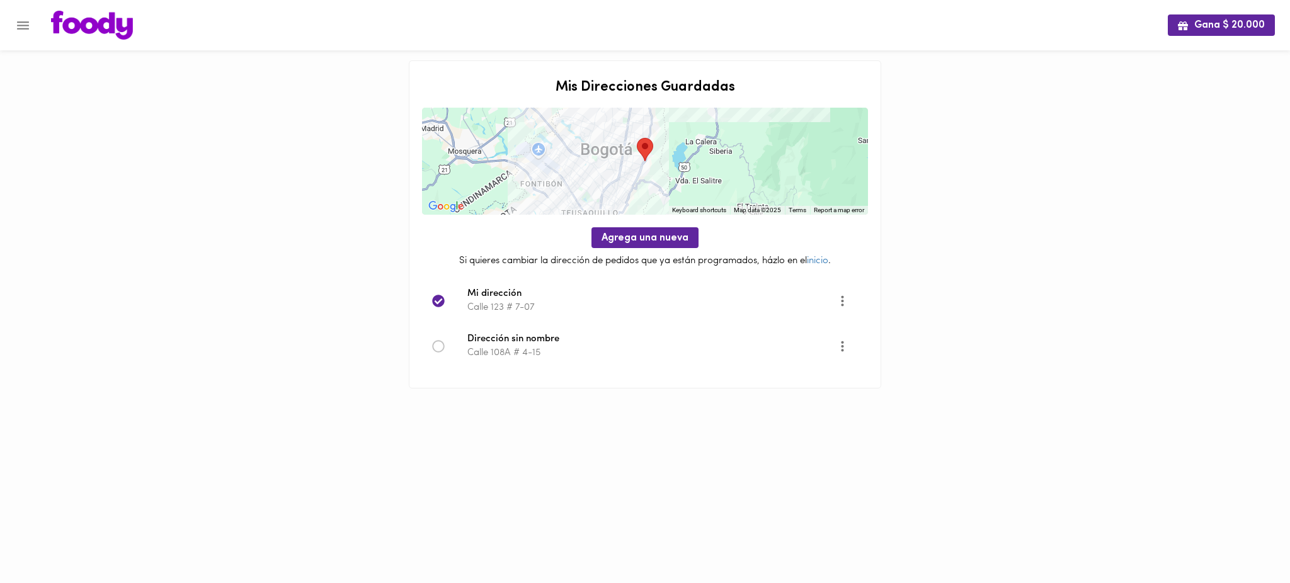
click at [843, 344] on icon "More" at bounding box center [842, 346] width 16 height 16
click at [841, 346] on li "Editar" at bounding box center [854, 346] width 53 height 21
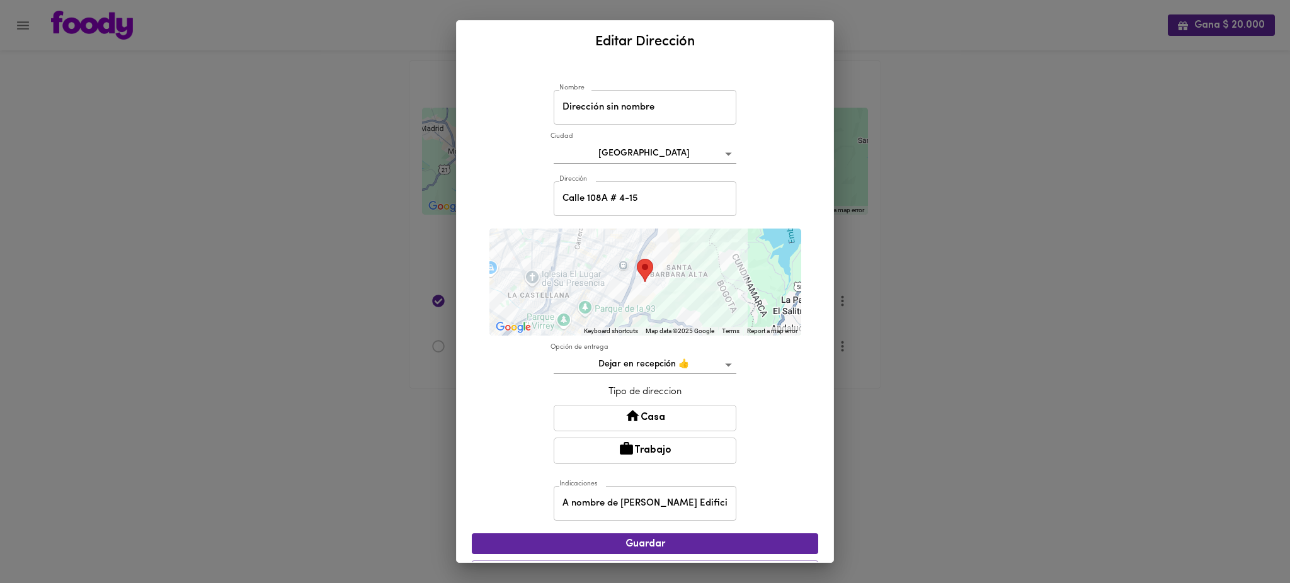
click at [651, 290] on div at bounding box center [645, 282] width 312 height 107
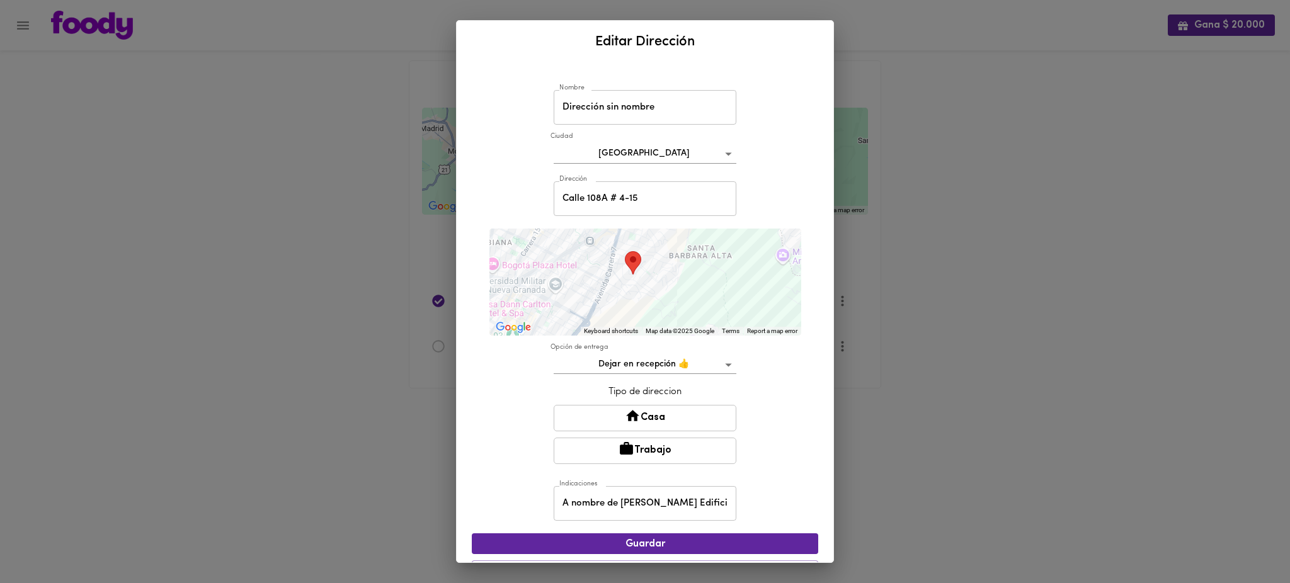
click at [651, 290] on div at bounding box center [645, 282] width 312 height 107
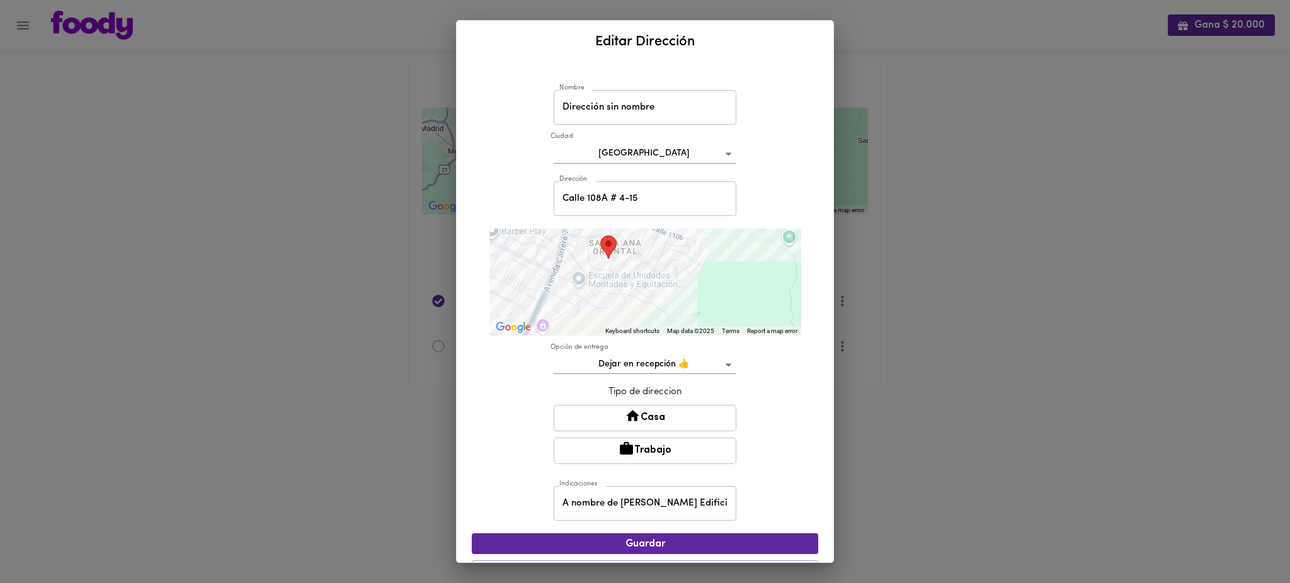
click at [651, 290] on div at bounding box center [645, 282] width 312 height 107
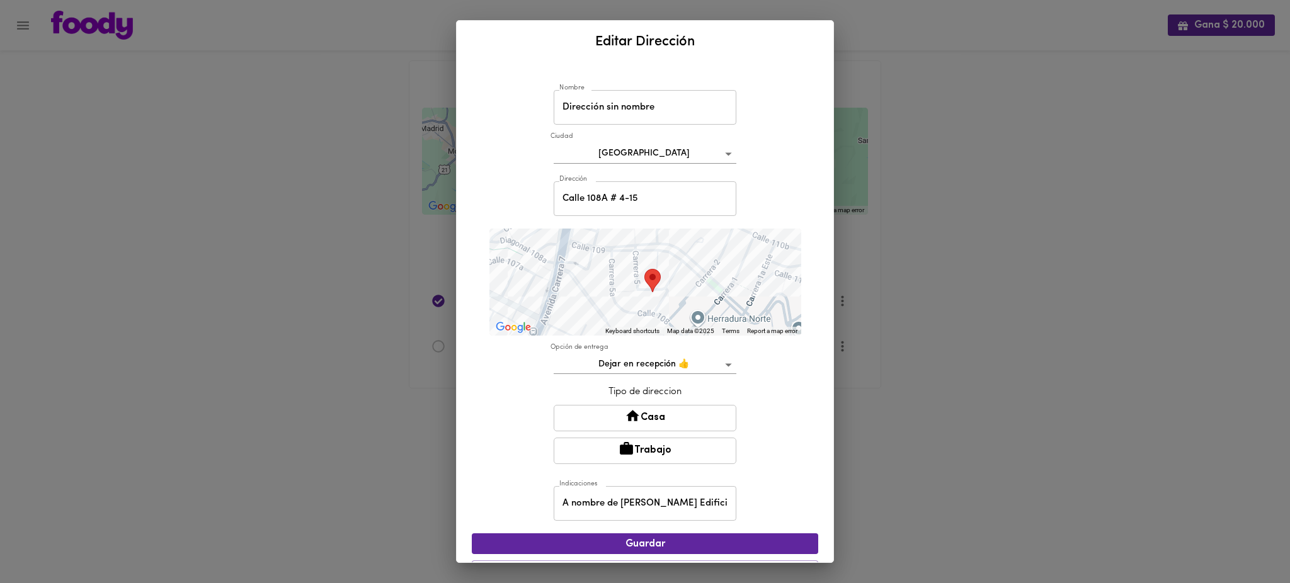
drag, startPoint x: 618, startPoint y: 249, endPoint x: 710, endPoint y: 315, distance: 112.8
click at [710, 315] on div at bounding box center [645, 282] width 312 height 107
click at [345, 205] on div "Editar Dirección Nombre Dirección sin nombre Nombre [GEOGRAPHIC_DATA] bogota Di…" at bounding box center [645, 291] width 1290 height 583
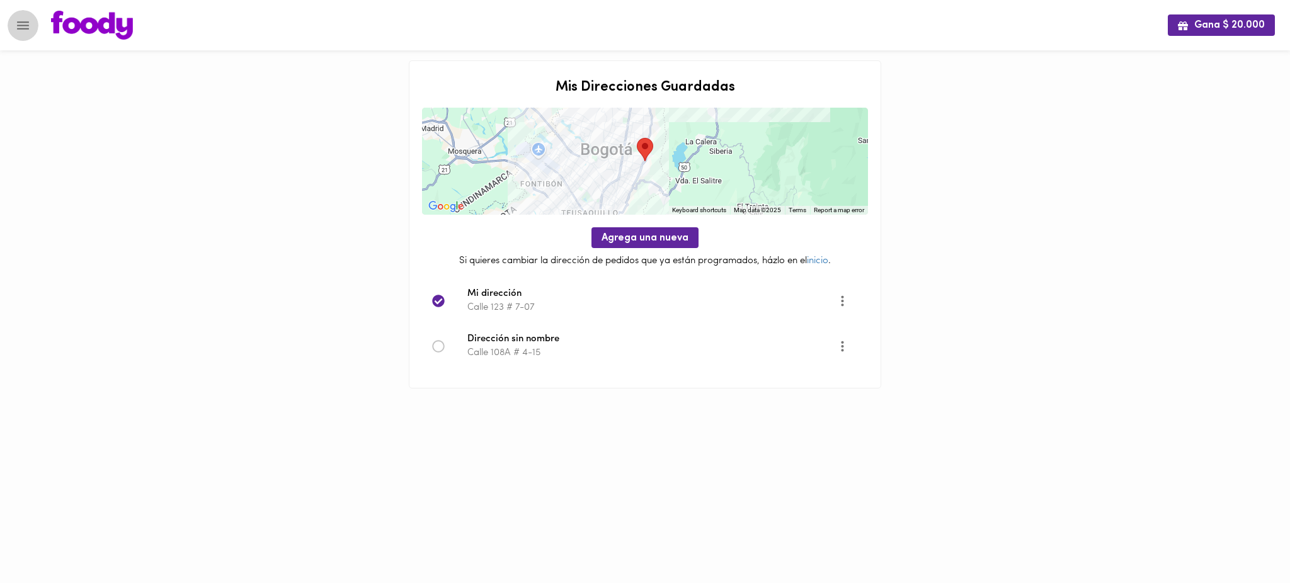
click at [23, 25] on icon "Menu" at bounding box center [23, 25] width 12 height 8
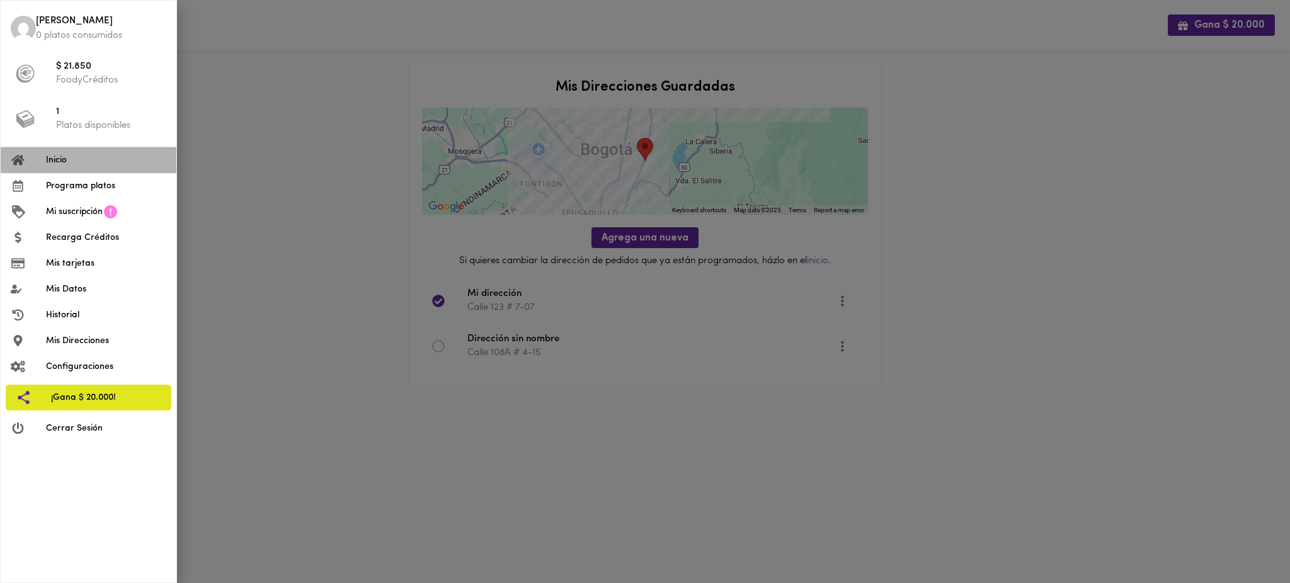
click at [86, 169] on li "Inicio" at bounding box center [89, 160] width 176 height 26
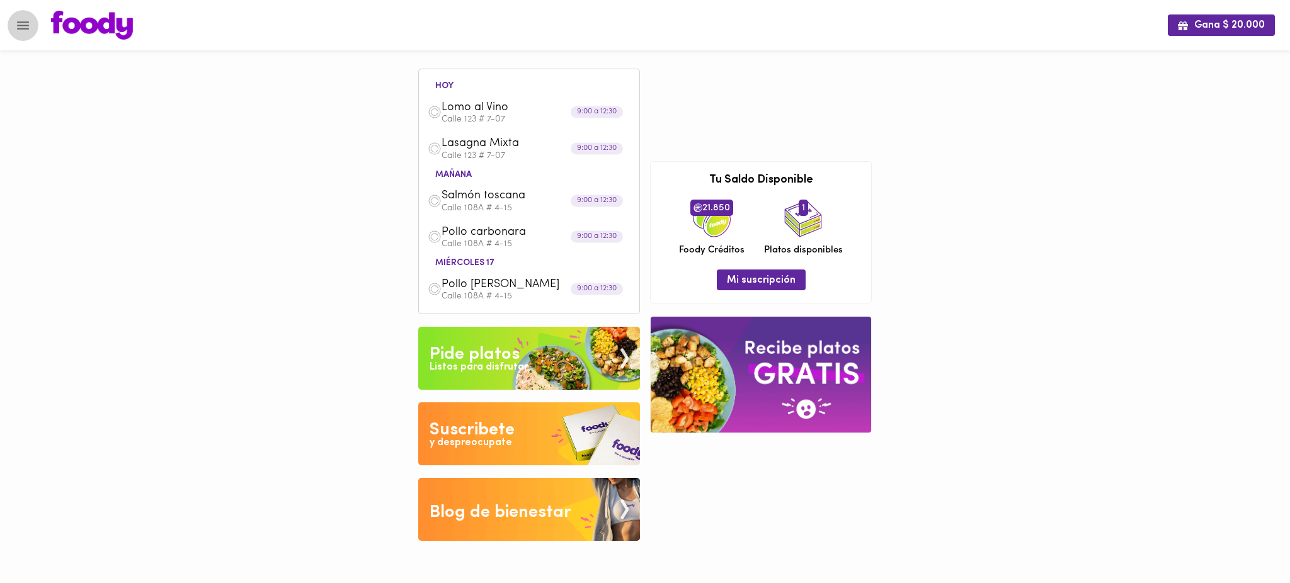
click at [22, 31] on icon "Menu" at bounding box center [23, 26] width 16 height 16
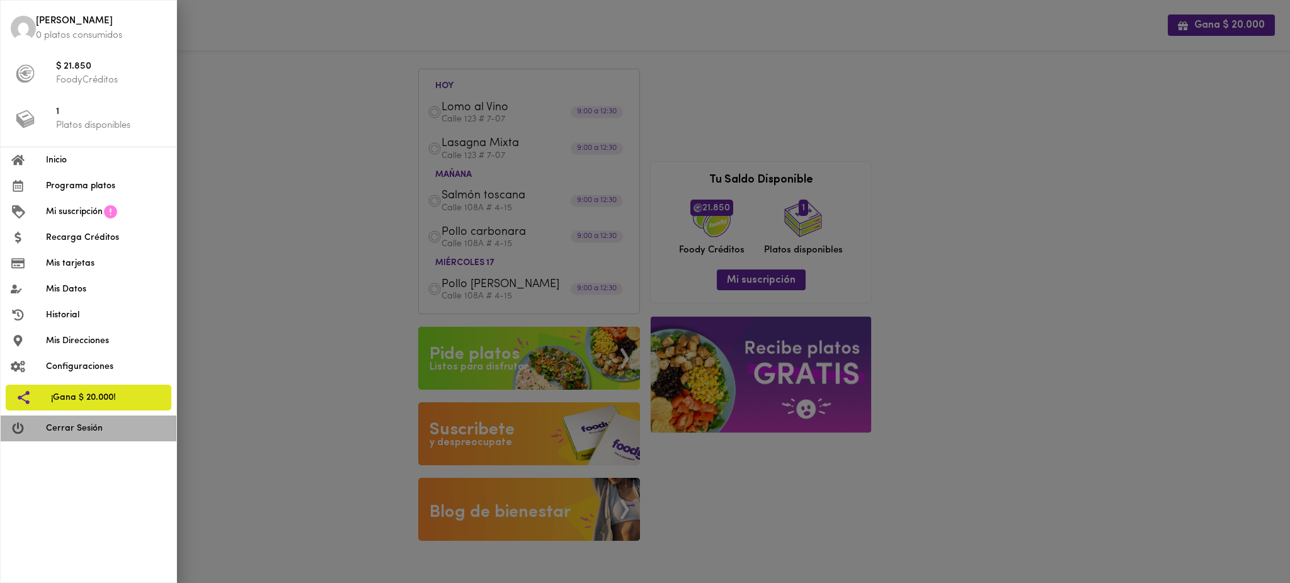
click at [96, 432] on span "Cerrar Sesión" at bounding box center [106, 428] width 120 height 13
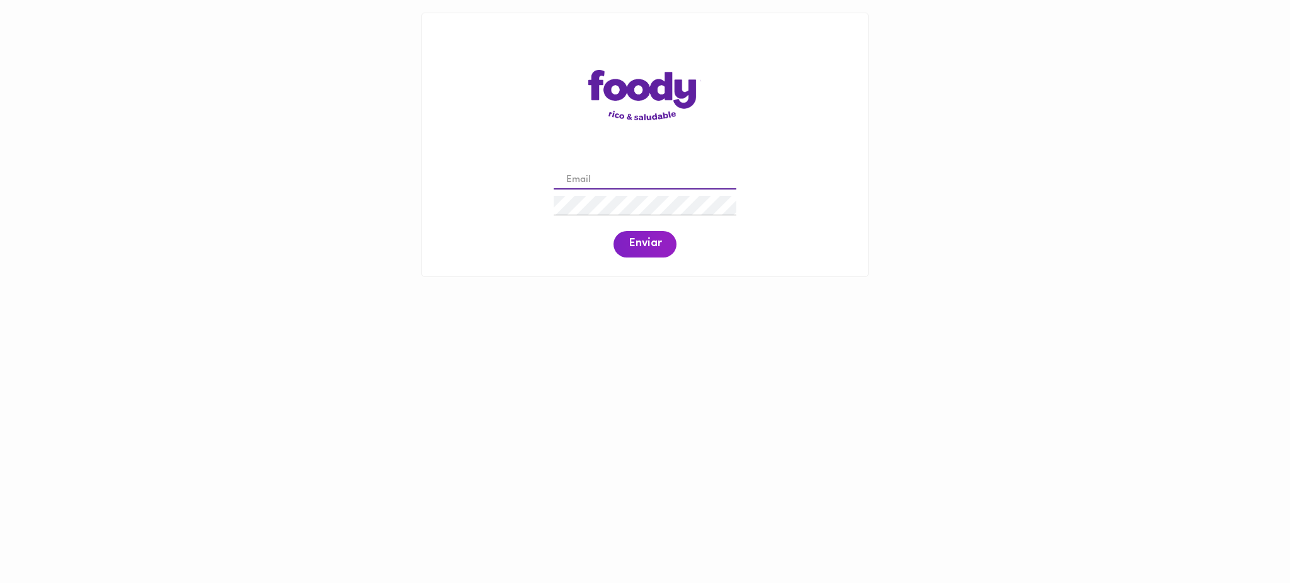
click at [601, 184] on input "email" at bounding box center [645, 181] width 183 height 20
paste input "danielramirez222@hotmail.com"
type input "danielramirez222@hotmail.com"
click at [642, 253] on button "Enviar" at bounding box center [644, 244] width 63 height 26
